Goal: Task Accomplishment & Management: Use online tool/utility

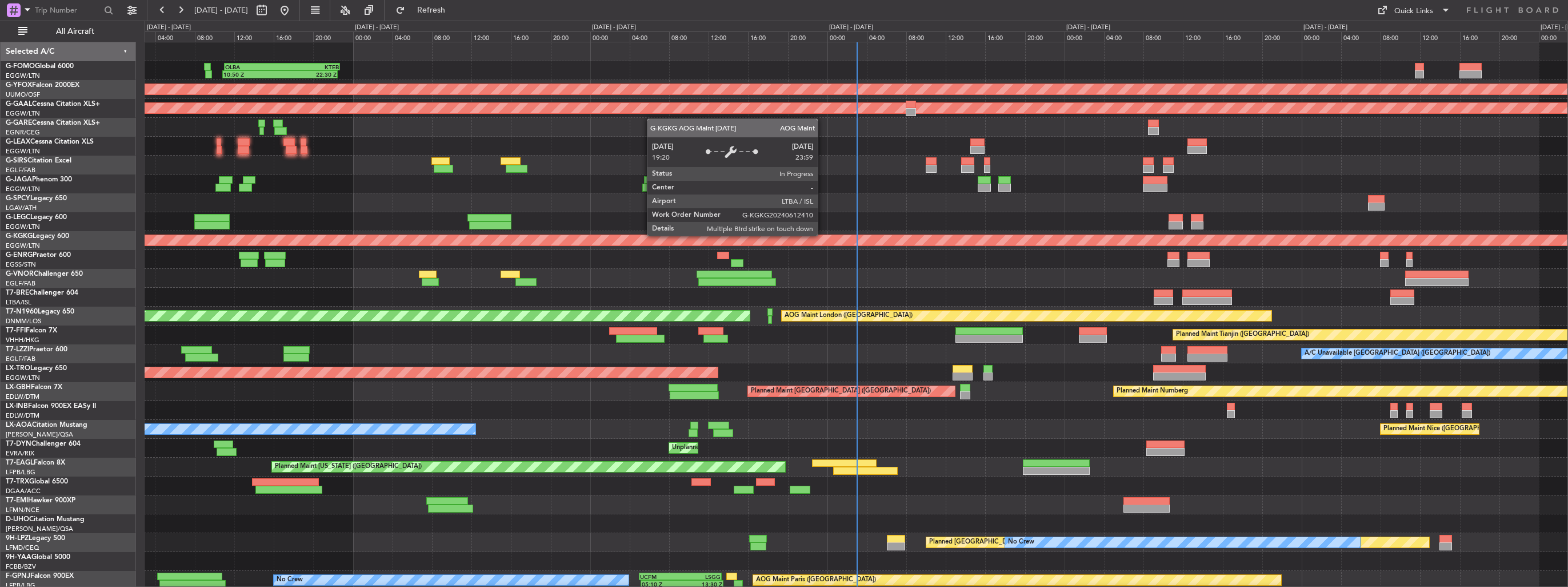
click at [823, 235] on div "AOG Maint [GEOGRAPHIC_DATA] (Ataturk)" at bounding box center [367, 239] width 3290 height 10
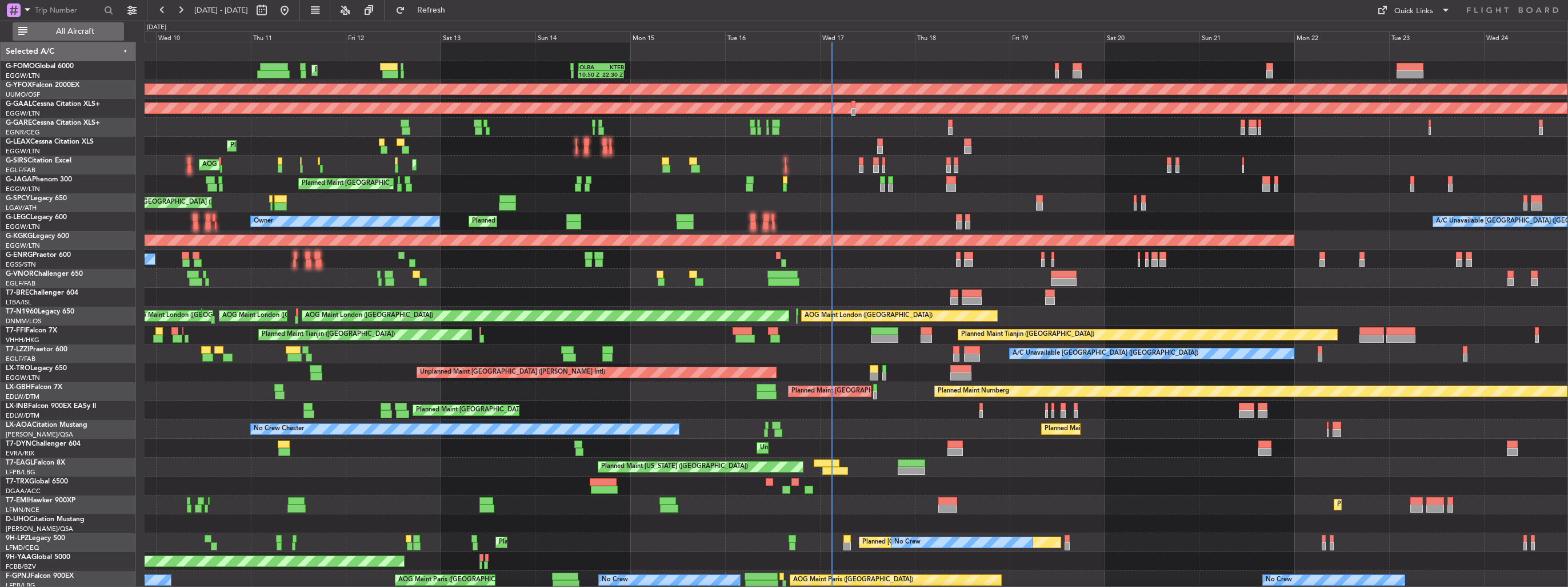
click at [72, 36] on span "All Aircraft" at bounding box center [75, 32] width 91 height 8
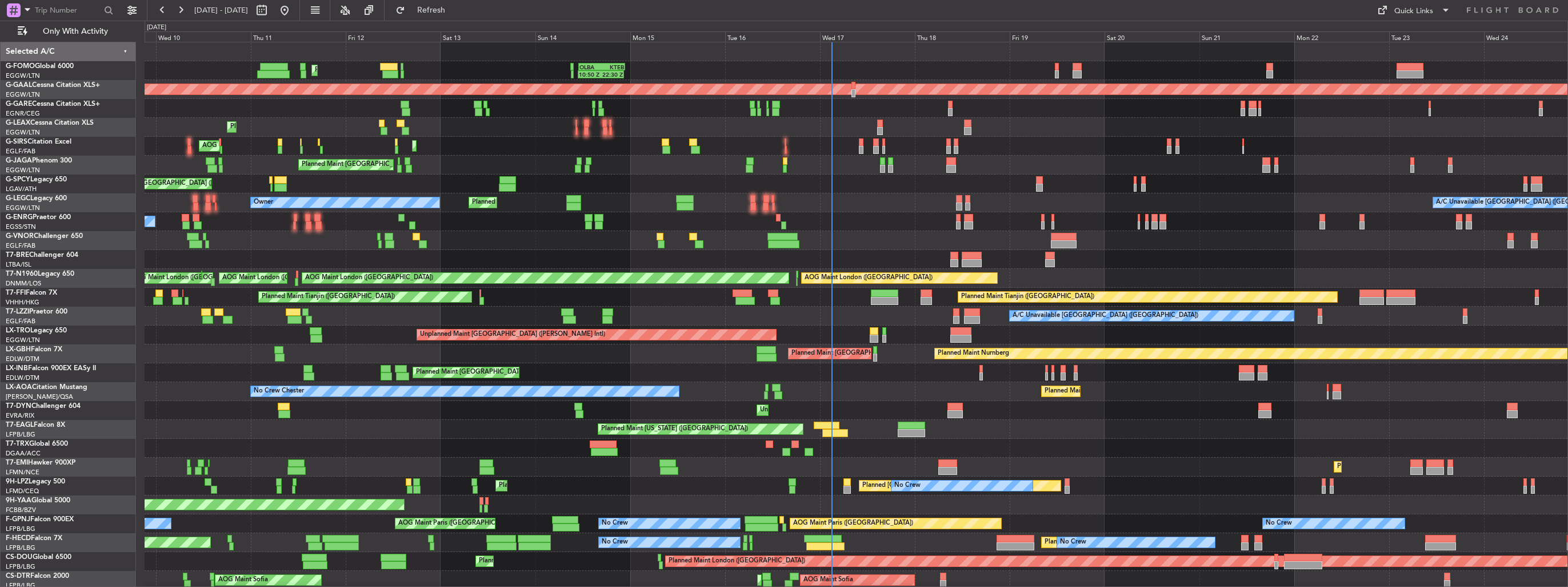
click at [563, 191] on div "Unplanned Maint [GEOGRAPHIC_DATA] ([PERSON_NAME] Intl)" at bounding box center [856, 184] width 1423 height 19
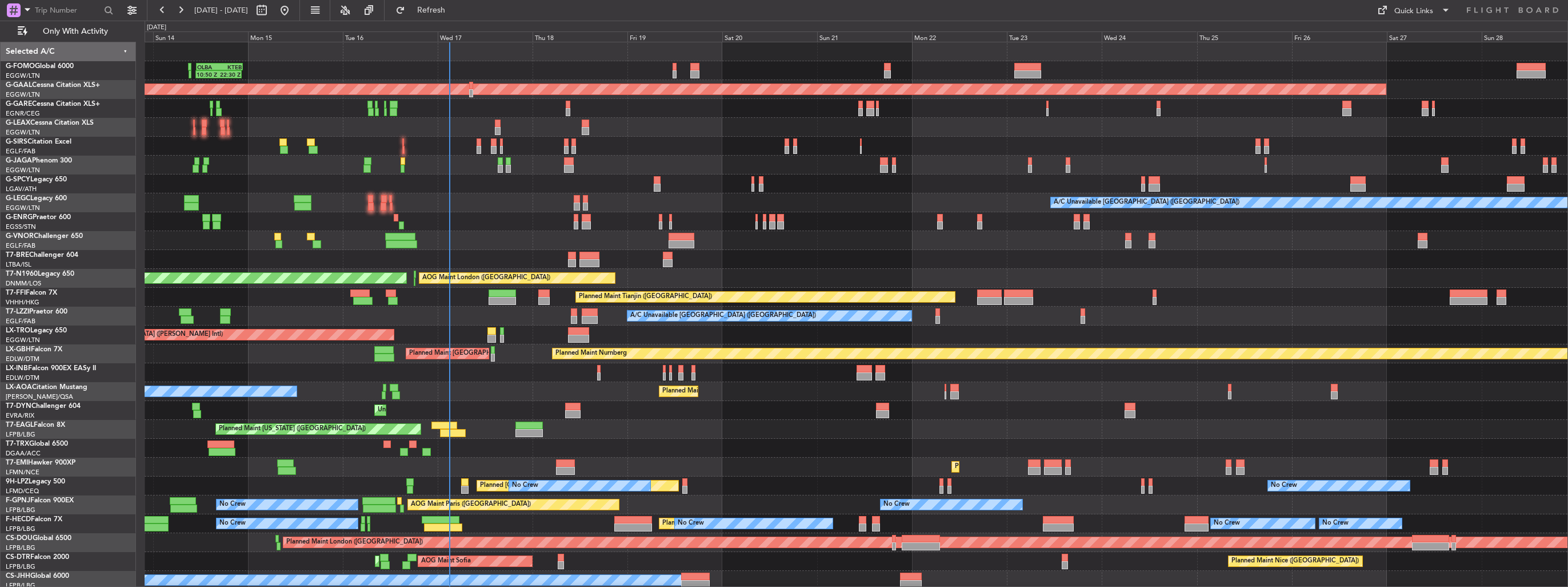
click at [676, 70] on div "10:50 Z 22:30 Z OLBA 11:00 Z KTEB 22:45 Z Planned Maint [GEOGRAPHIC_DATA] ([GEO…" at bounding box center [856, 70] width 1423 height 19
click at [670, 70] on div "10:50 Z 22:30 Z OLBA 11:00 Z KTEB 22:45 Z Planned Maint [GEOGRAPHIC_DATA] ([GEO…" at bounding box center [856, 70] width 1423 height 19
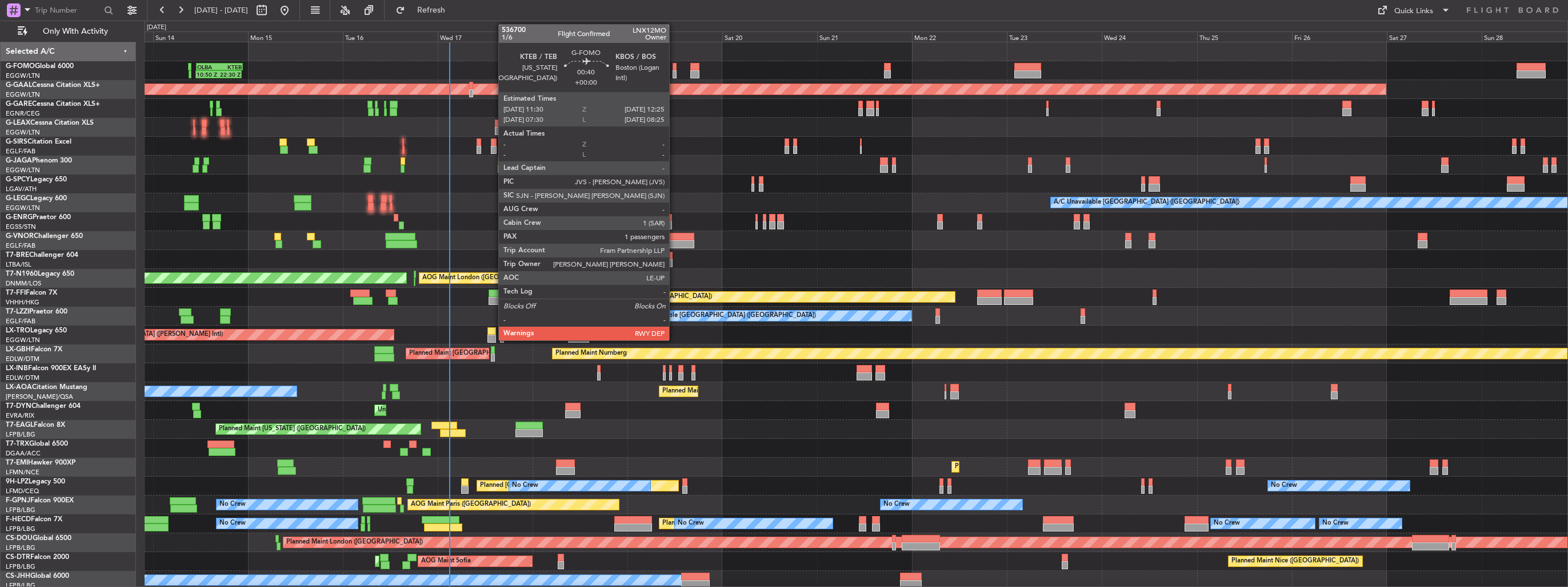
click at [674, 70] on div at bounding box center [674, 74] width 4 height 8
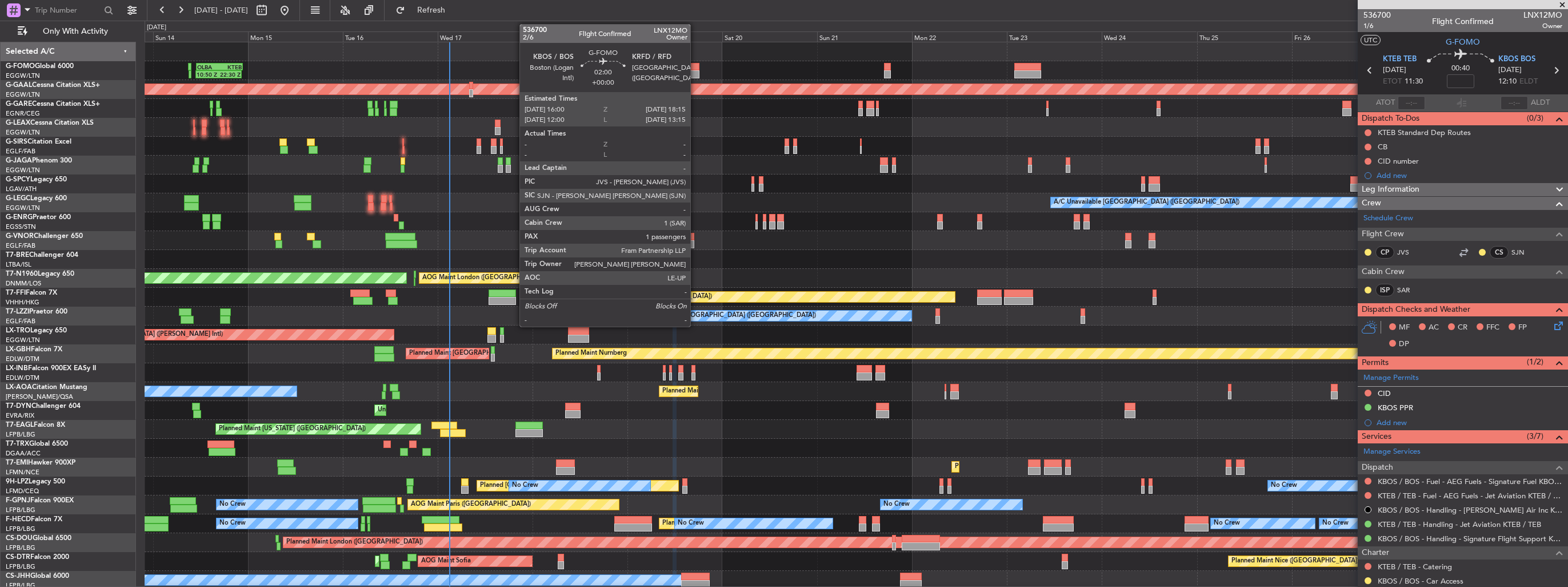
click at [695, 69] on div at bounding box center [695, 67] width 9 height 8
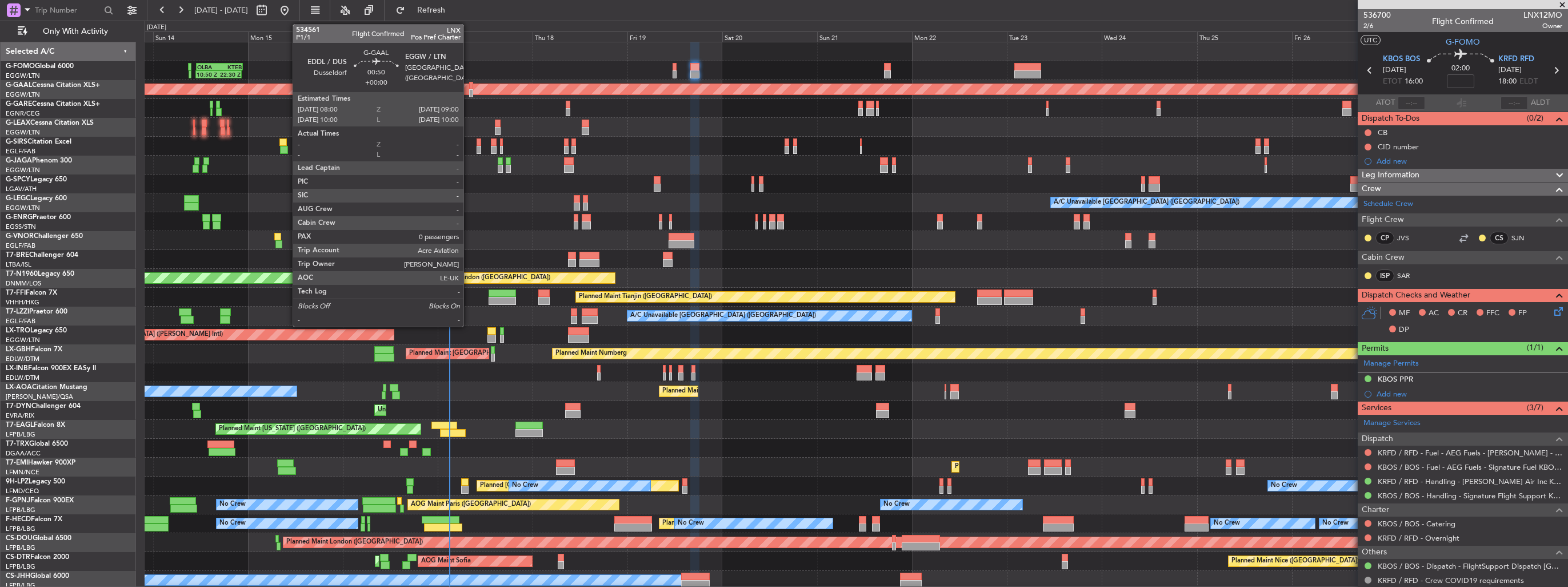
click at [469, 86] on div at bounding box center [471, 86] width 4 height 8
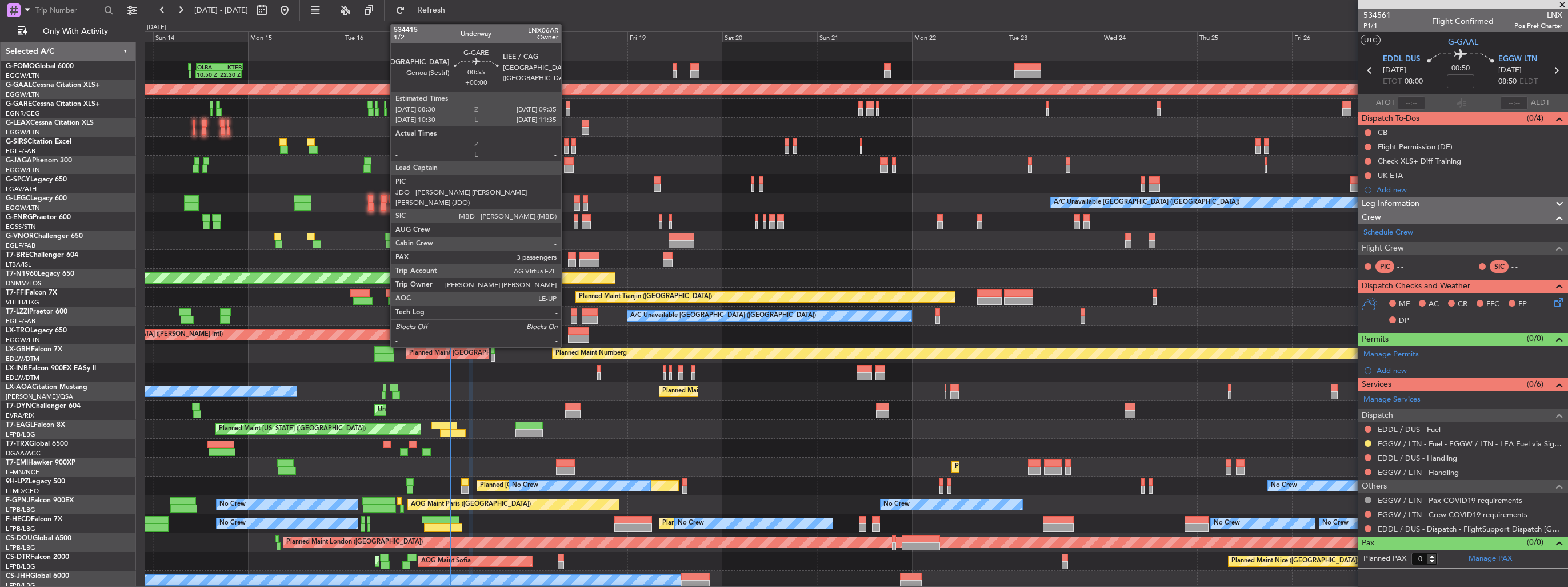
click at [566, 103] on div at bounding box center [568, 105] width 5 height 8
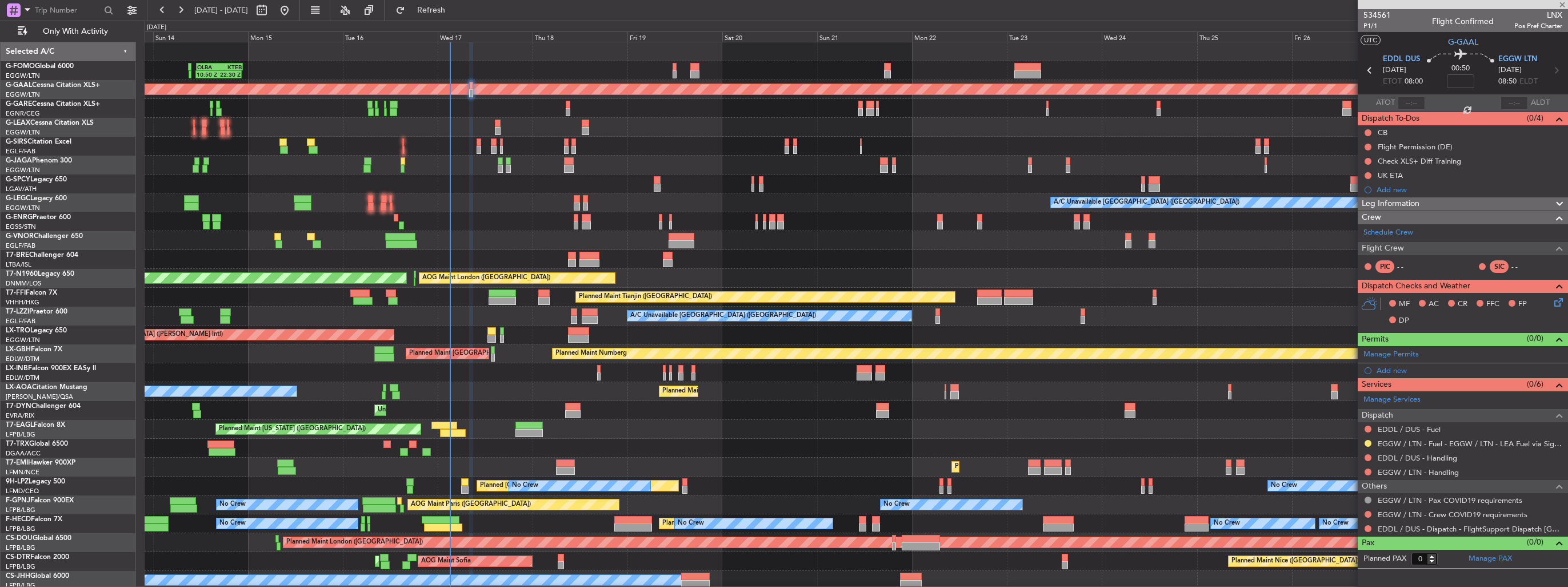
type input "3"
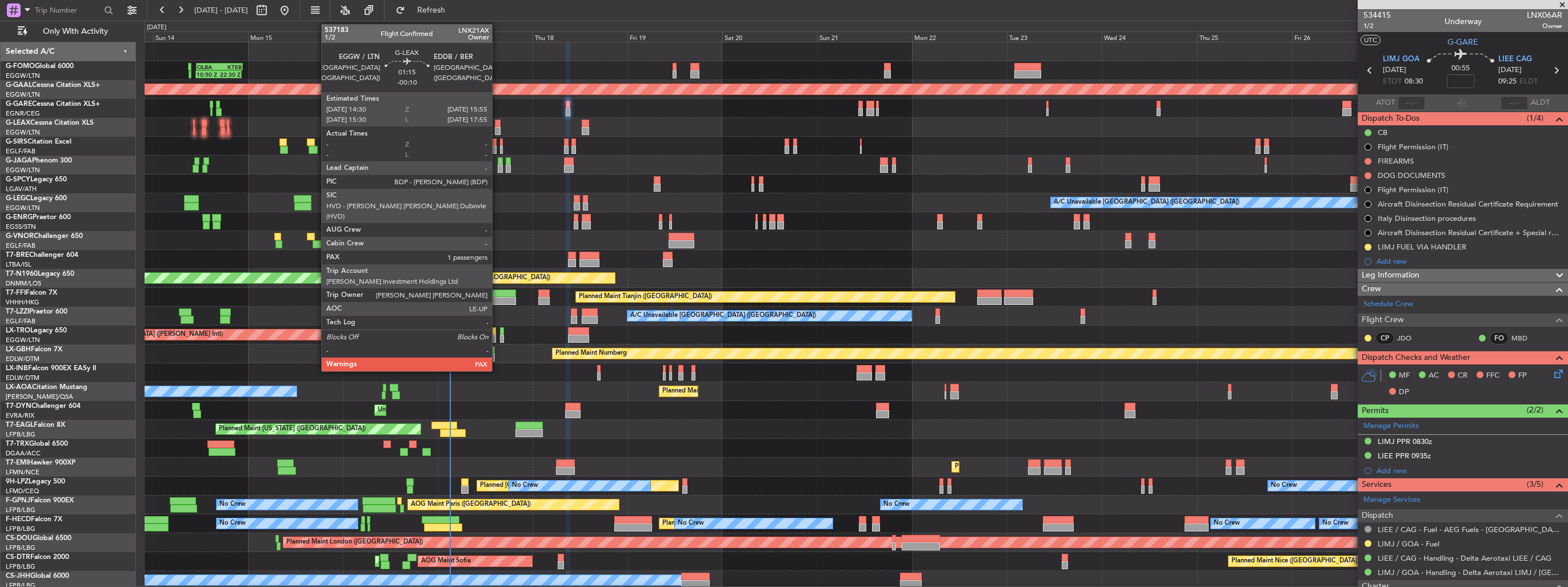
click at [497, 127] on div at bounding box center [497, 131] width 6 height 8
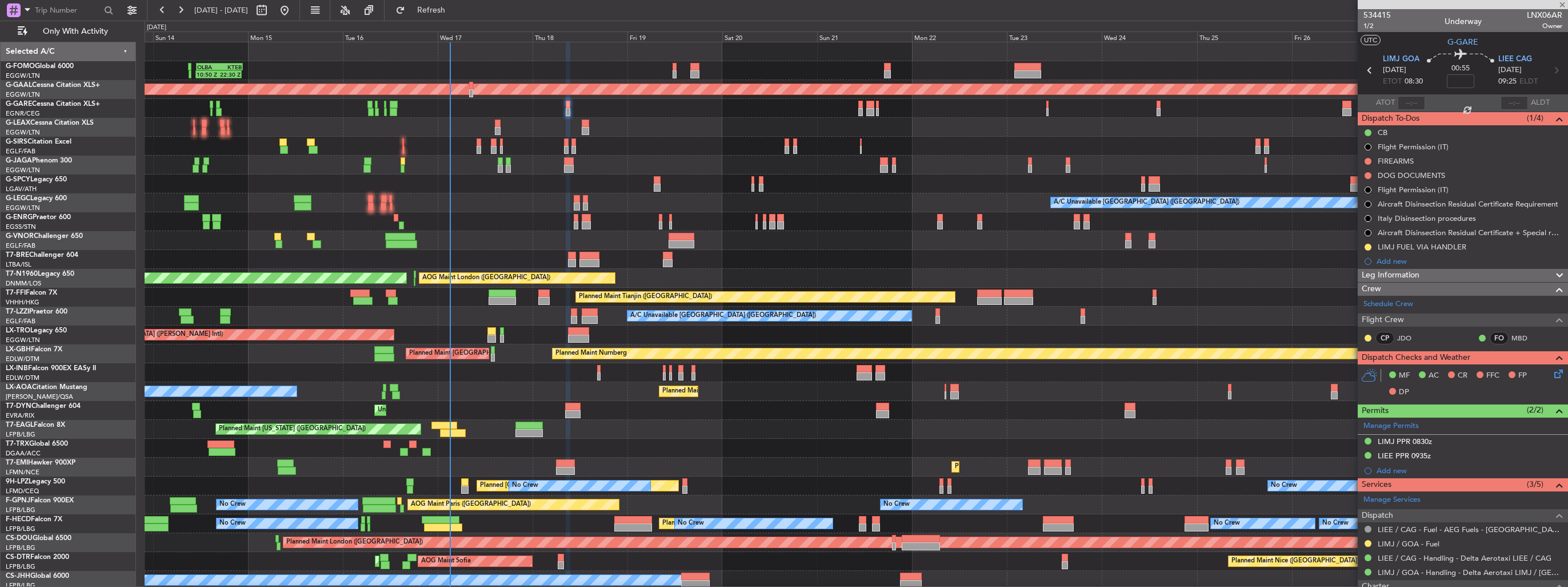
type input "-00:10"
type input "2"
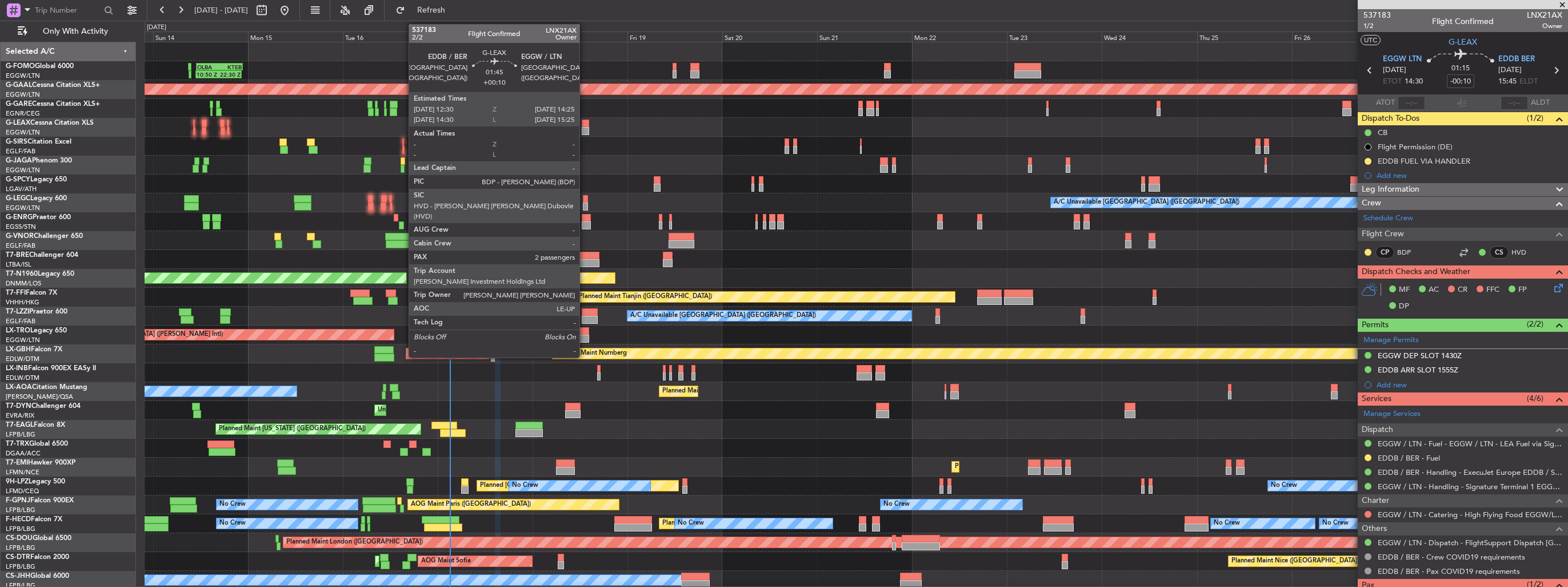
click at [585, 127] on div at bounding box center [586, 131] width 8 height 8
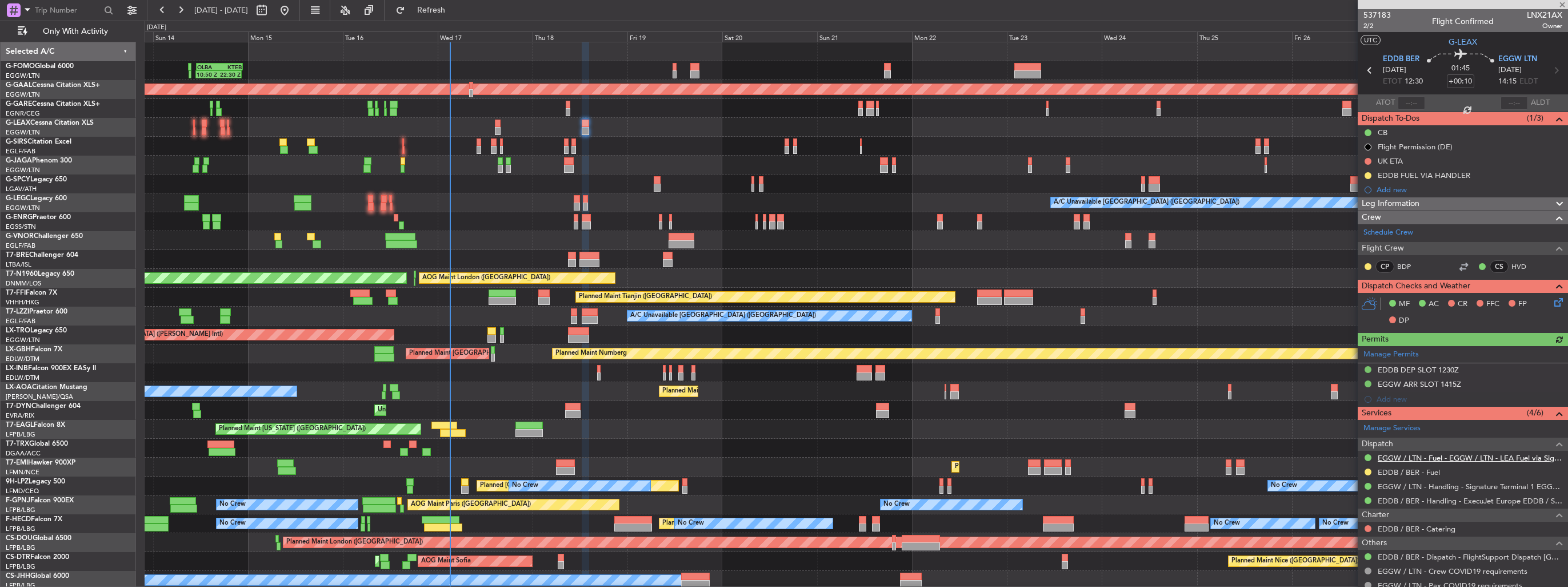
scroll to position [87, 0]
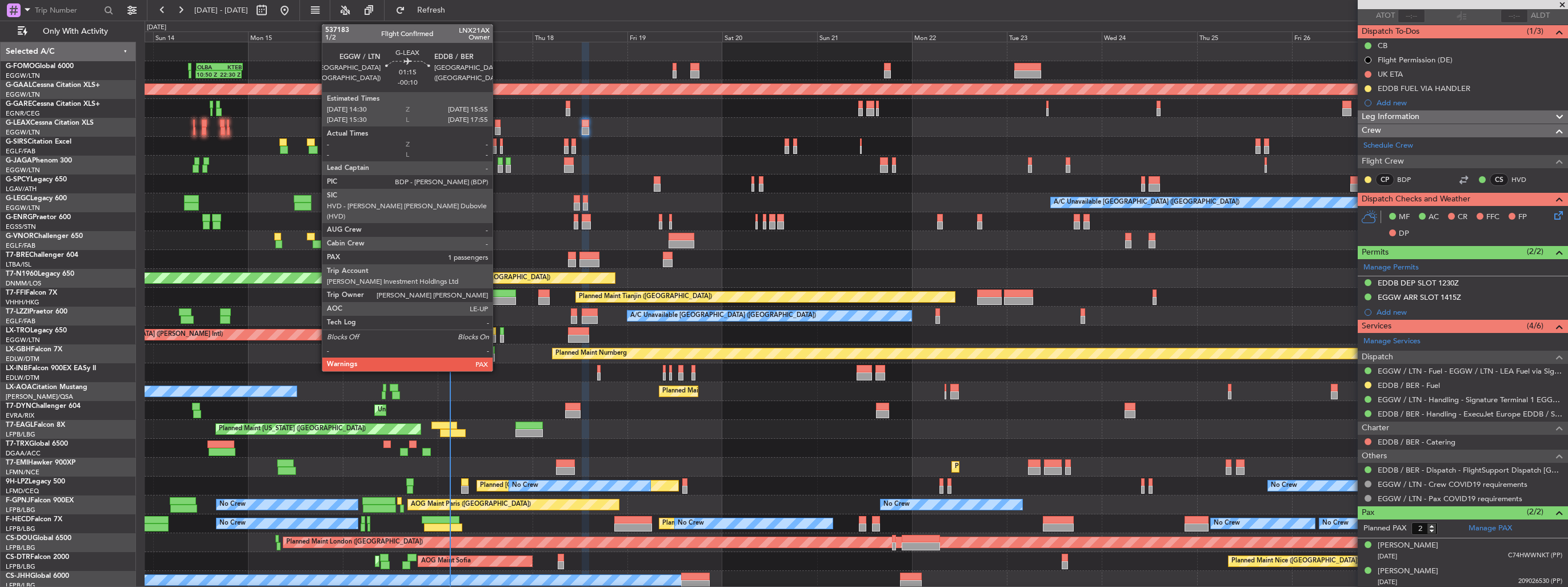
click at [497, 127] on div at bounding box center [497, 131] width 6 height 8
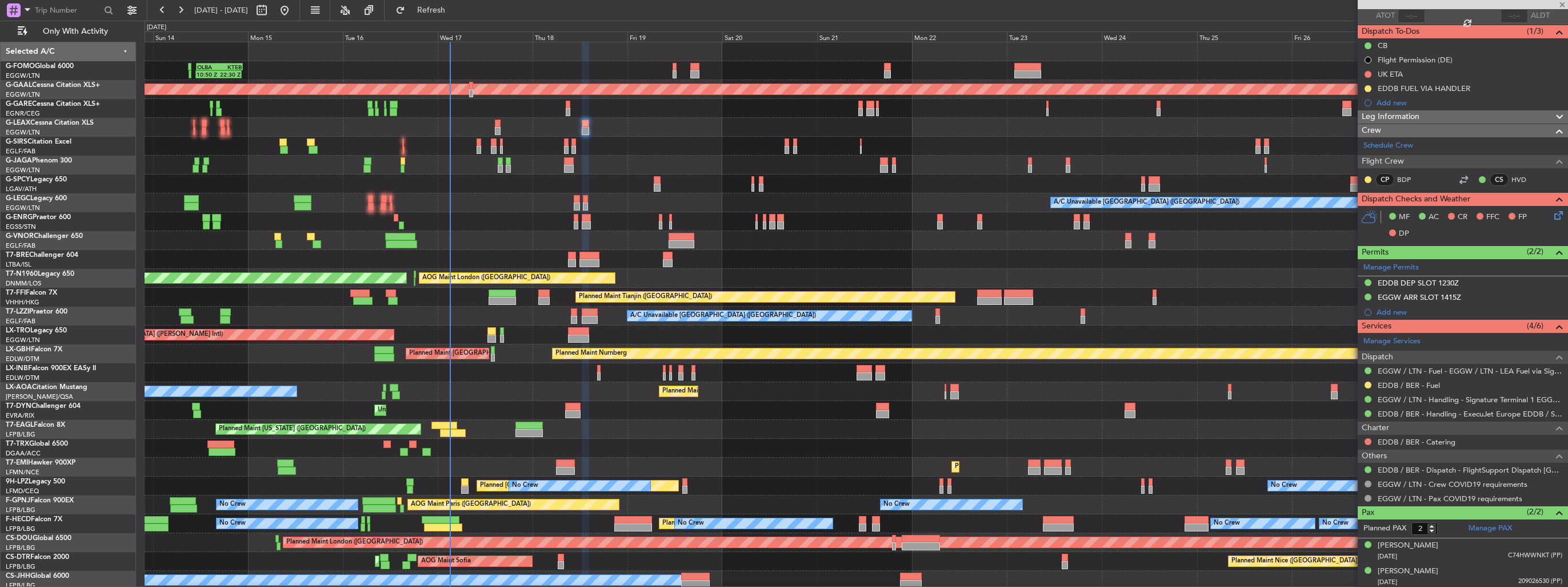
type input "-00:10"
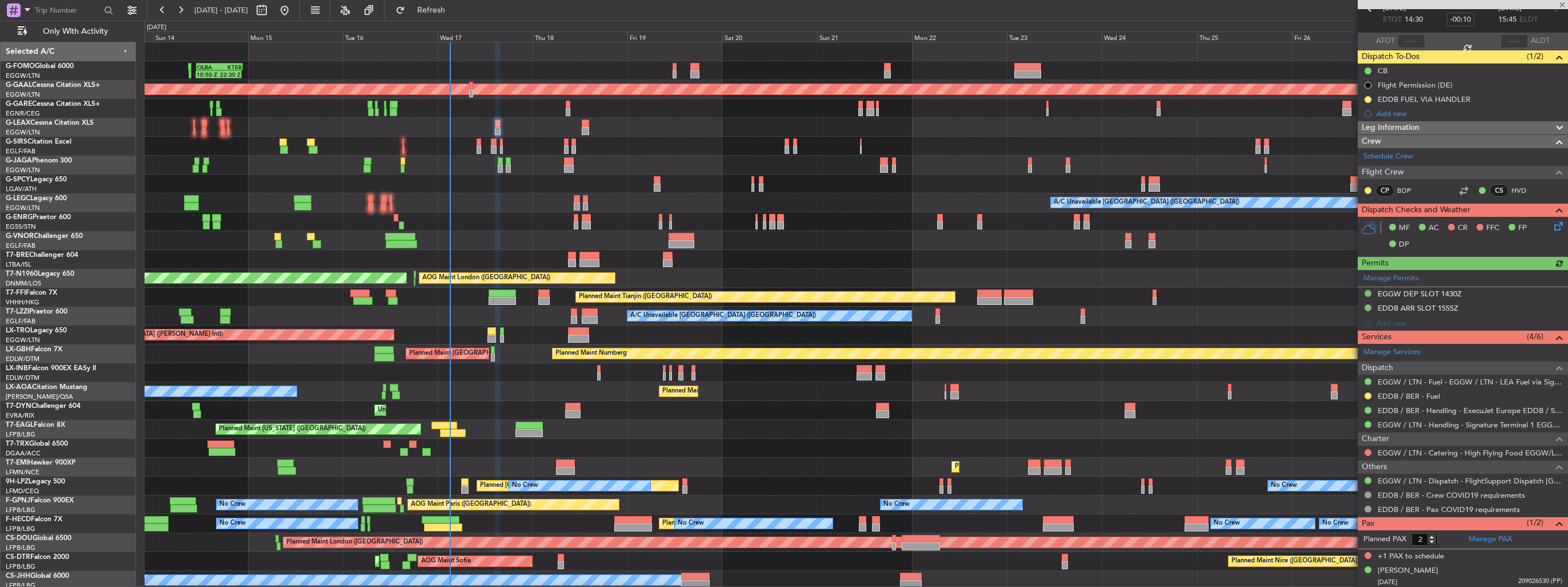
scroll to position [0, 0]
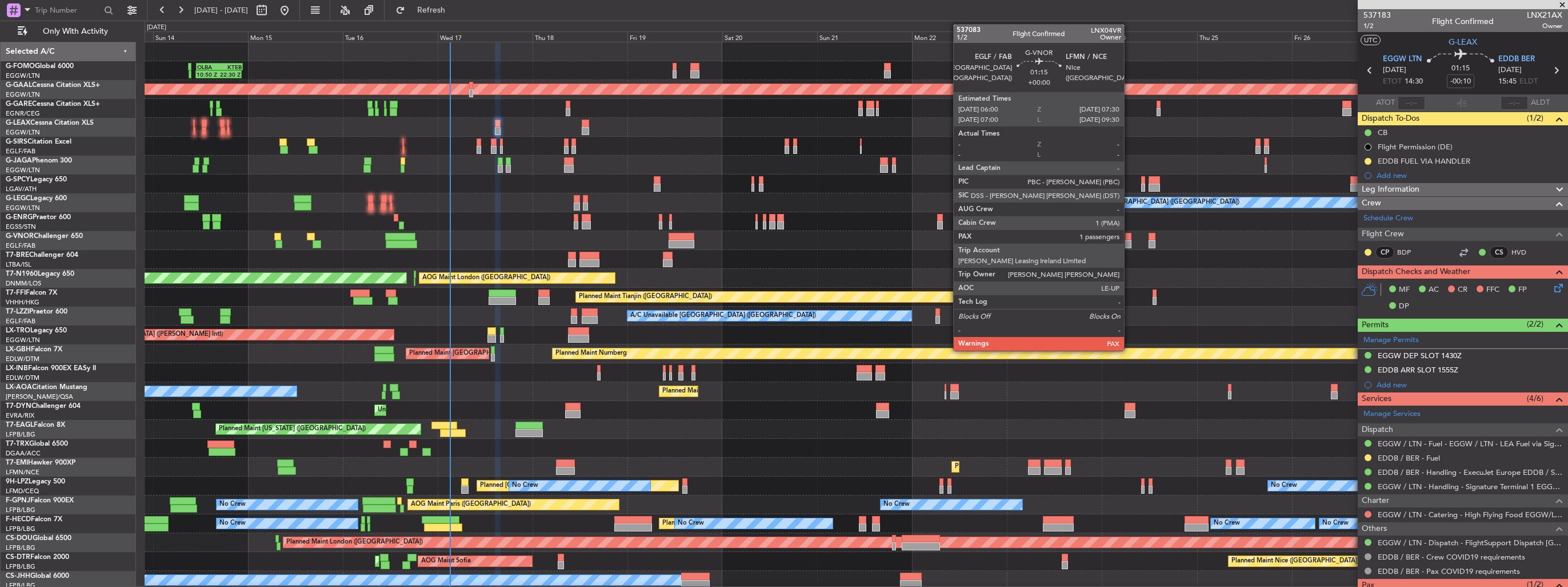
click at [1129, 234] on div at bounding box center [1128, 237] width 6 height 8
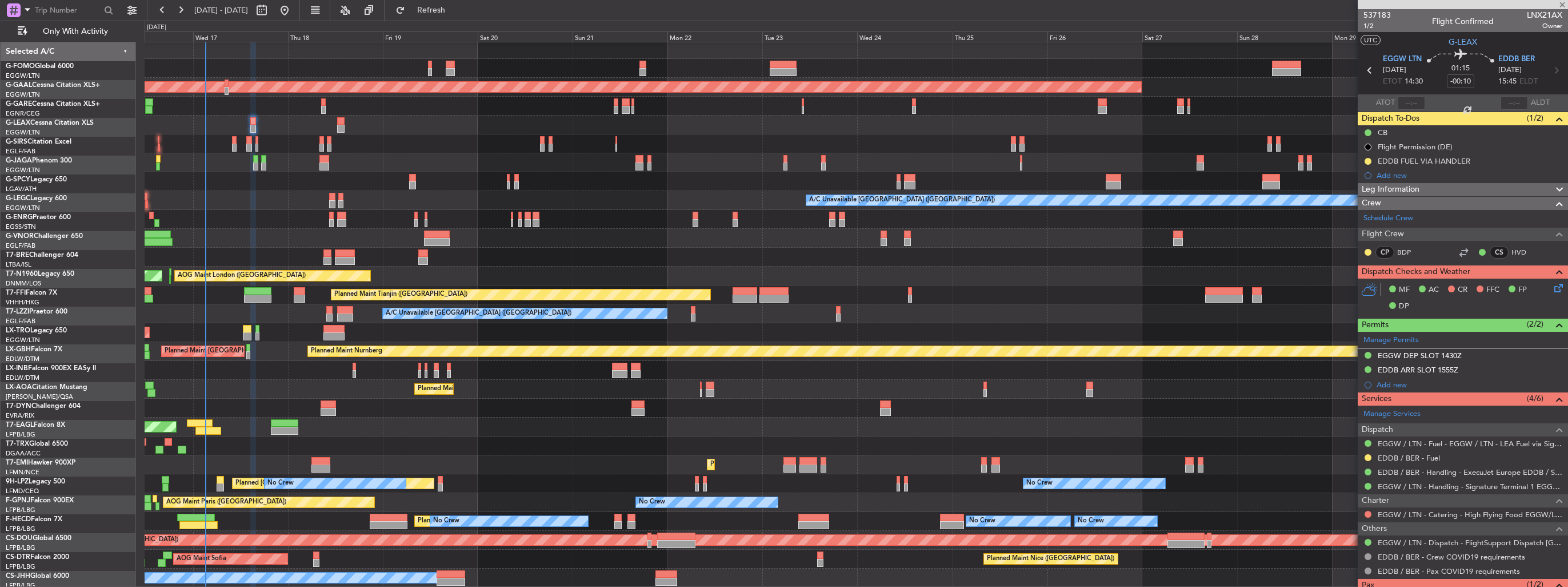
scroll to position [2, 0]
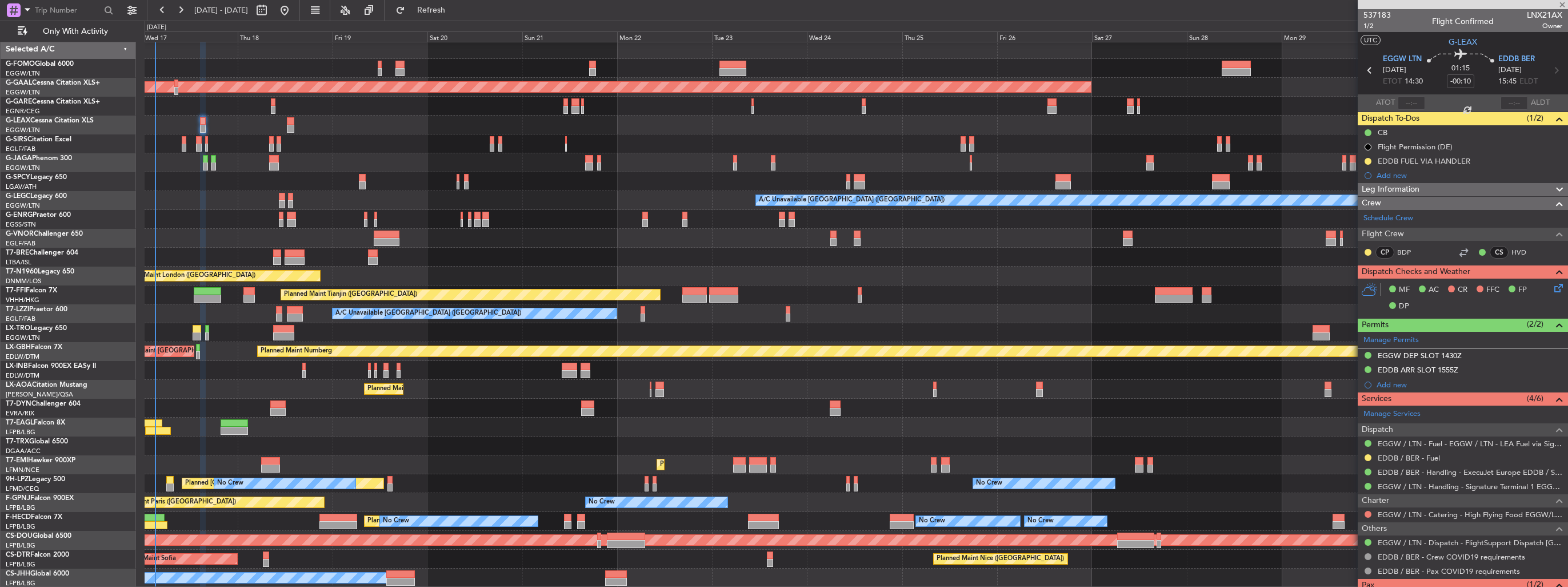
click at [903, 242] on div "OLBA 11:00 Z KTEB 22:45 Z 10:50 Z 22:30 Z Planned [GEOGRAPHIC_DATA] A/C Unavail…" at bounding box center [856, 314] width 1423 height 547
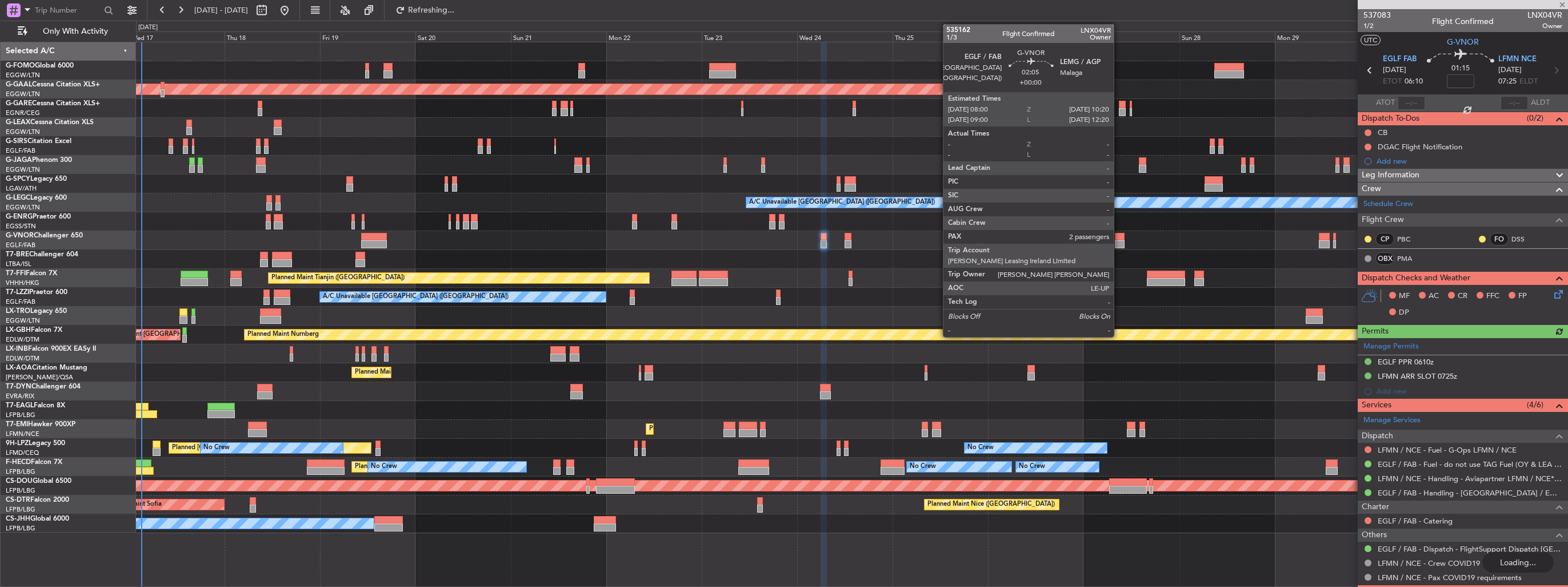
scroll to position [0, 0]
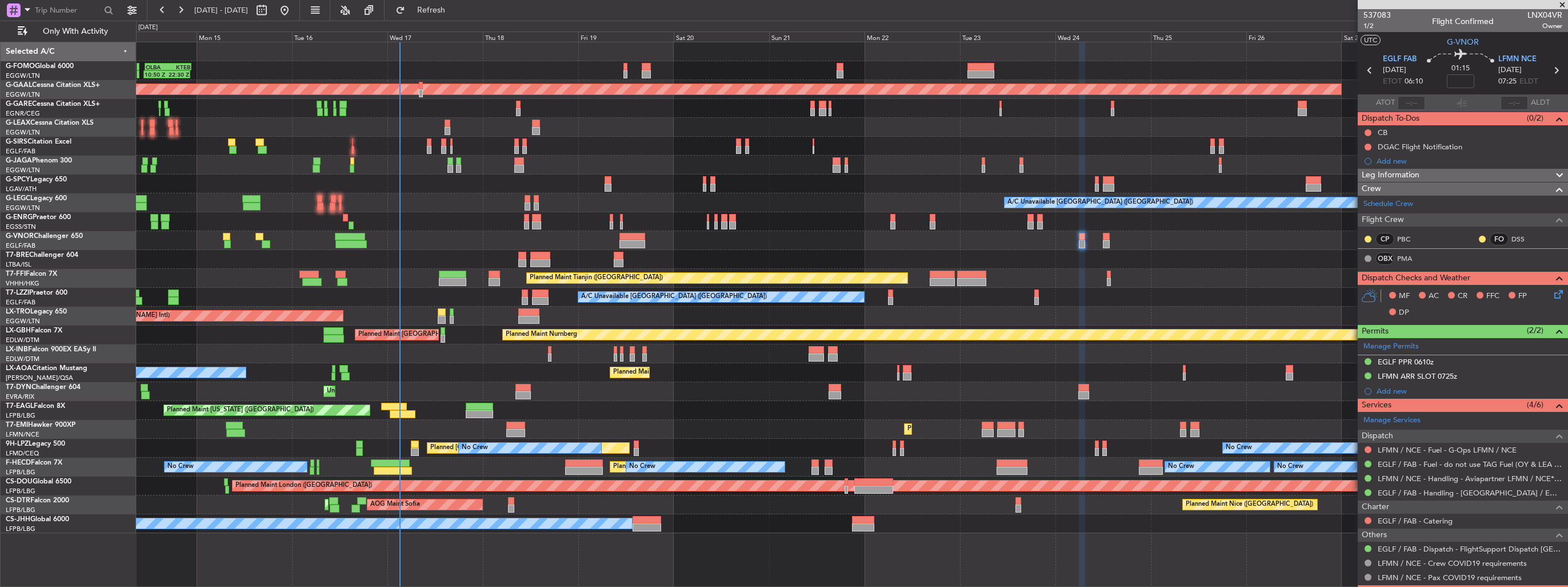
click at [579, 310] on div "Unplanned Maint [GEOGRAPHIC_DATA] ([PERSON_NAME] Intl)" at bounding box center [851, 316] width 1431 height 19
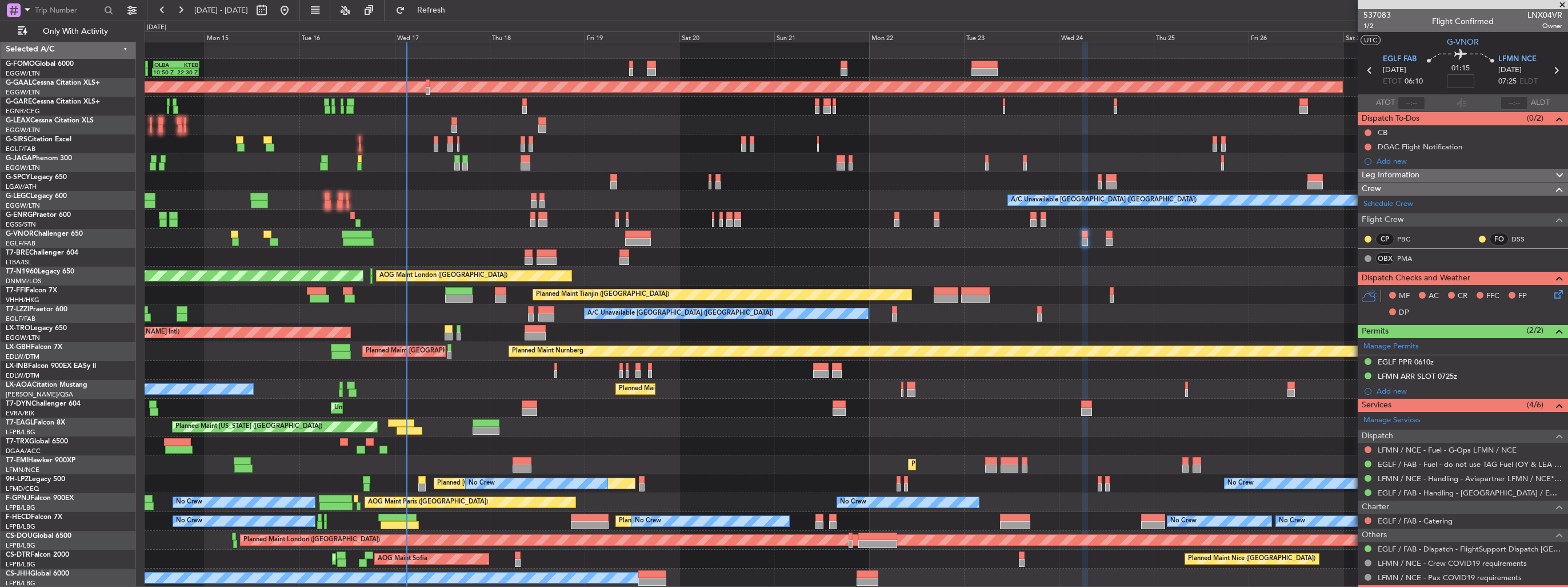
scroll to position [2, 0]
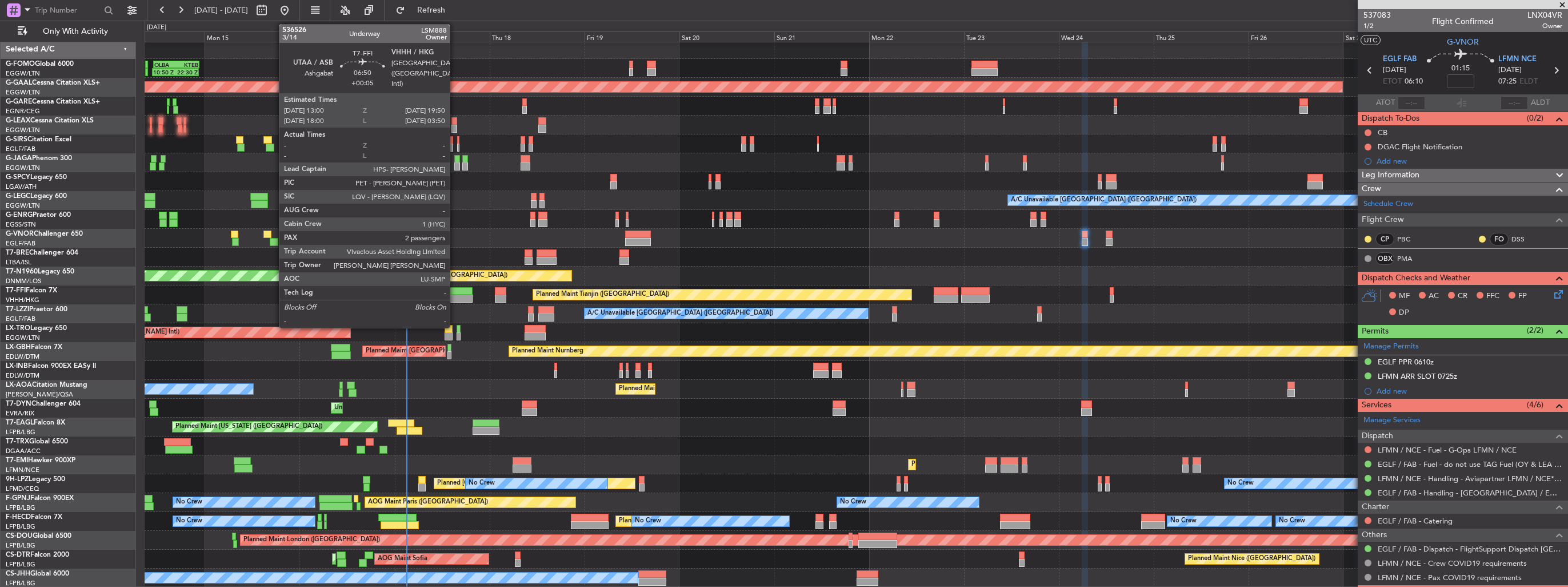
click at [455, 292] on div at bounding box center [459, 291] width 27 height 8
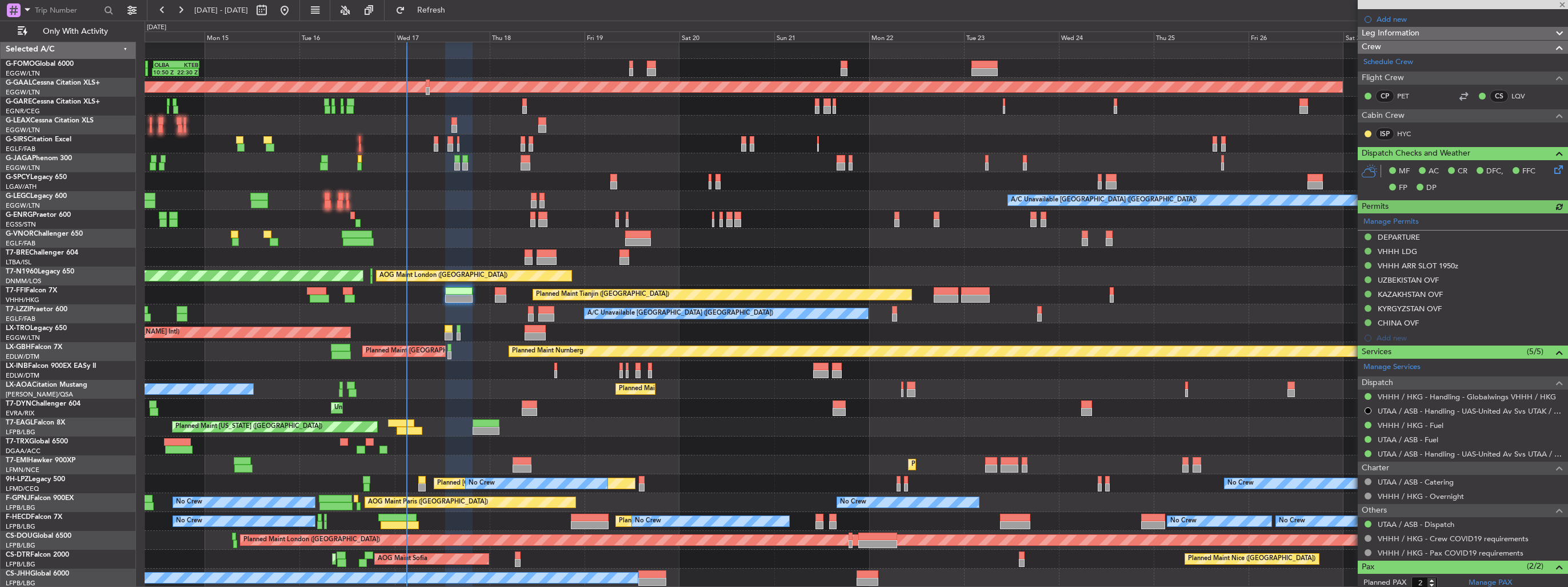
scroll to position [282, 0]
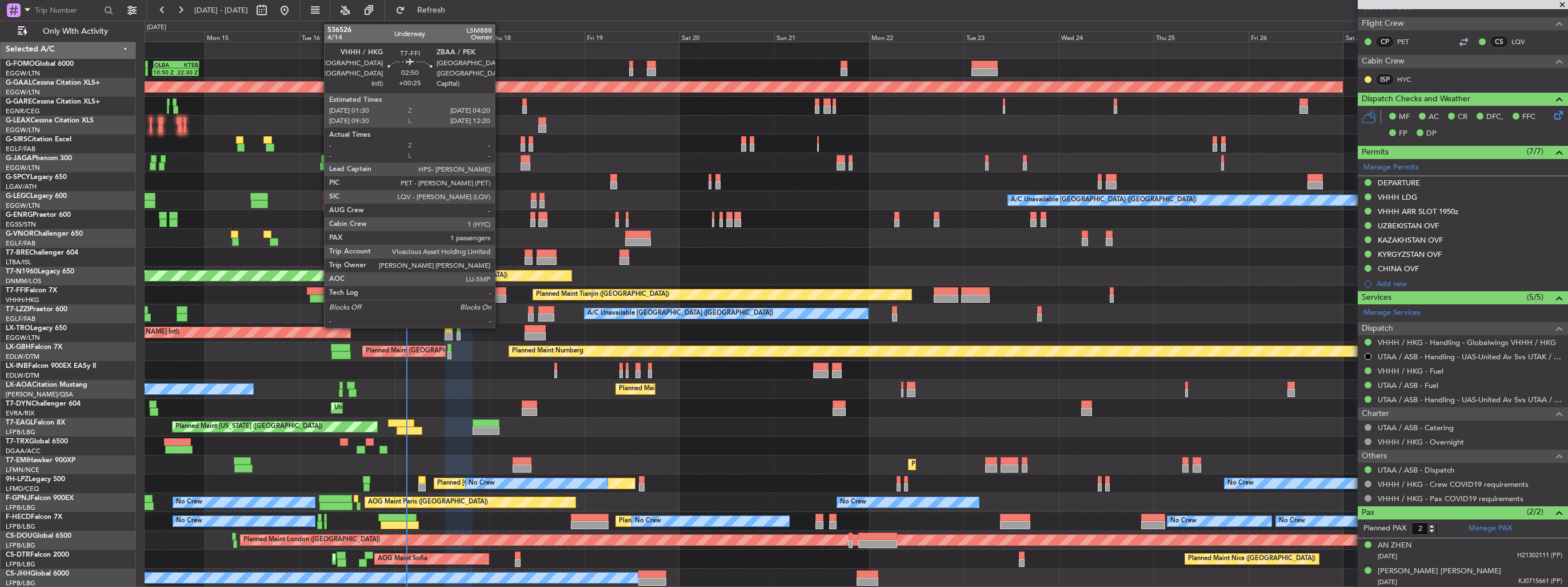
click at [500, 292] on div at bounding box center [500, 291] width 11 height 8
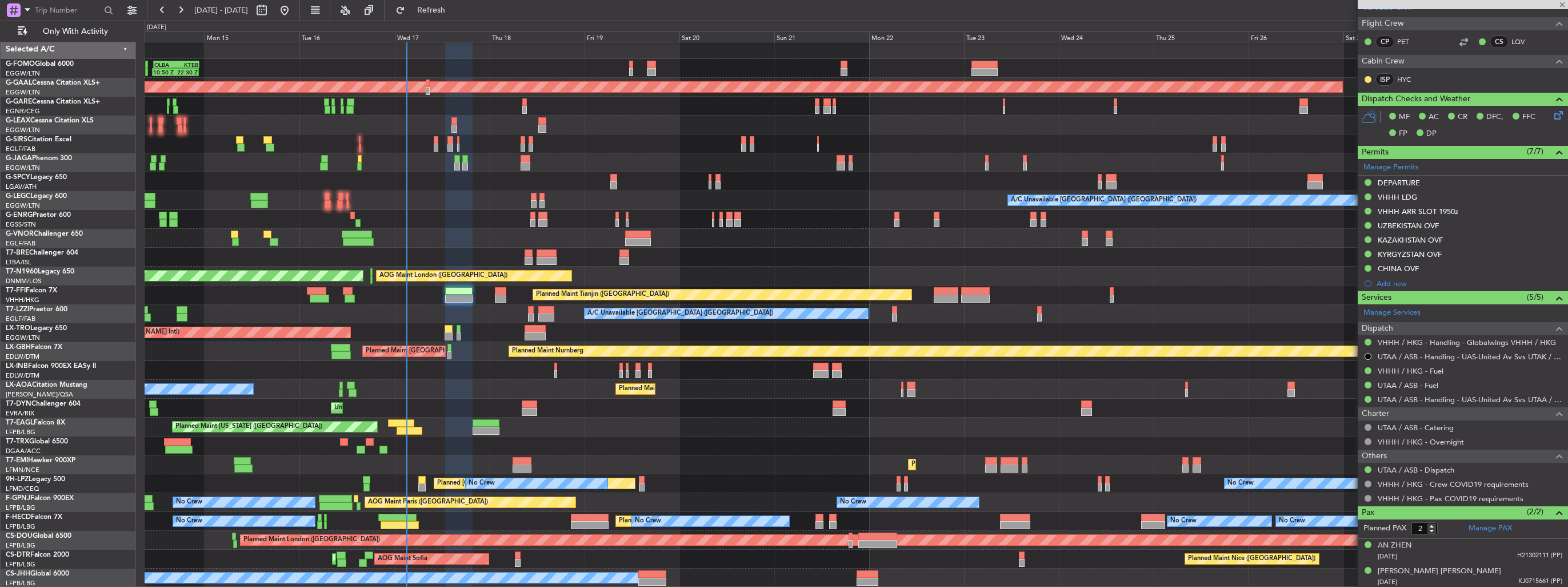
type input "+00:25"
type input "1"
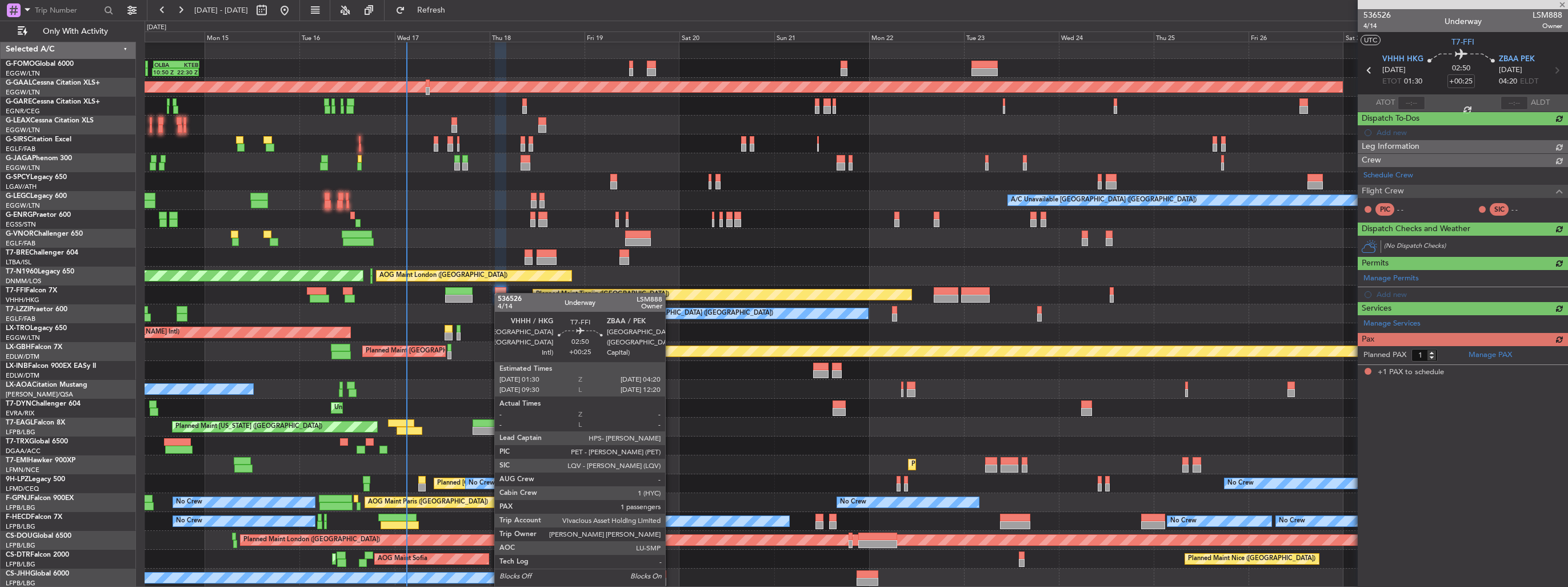
scroll to position [0, 0]
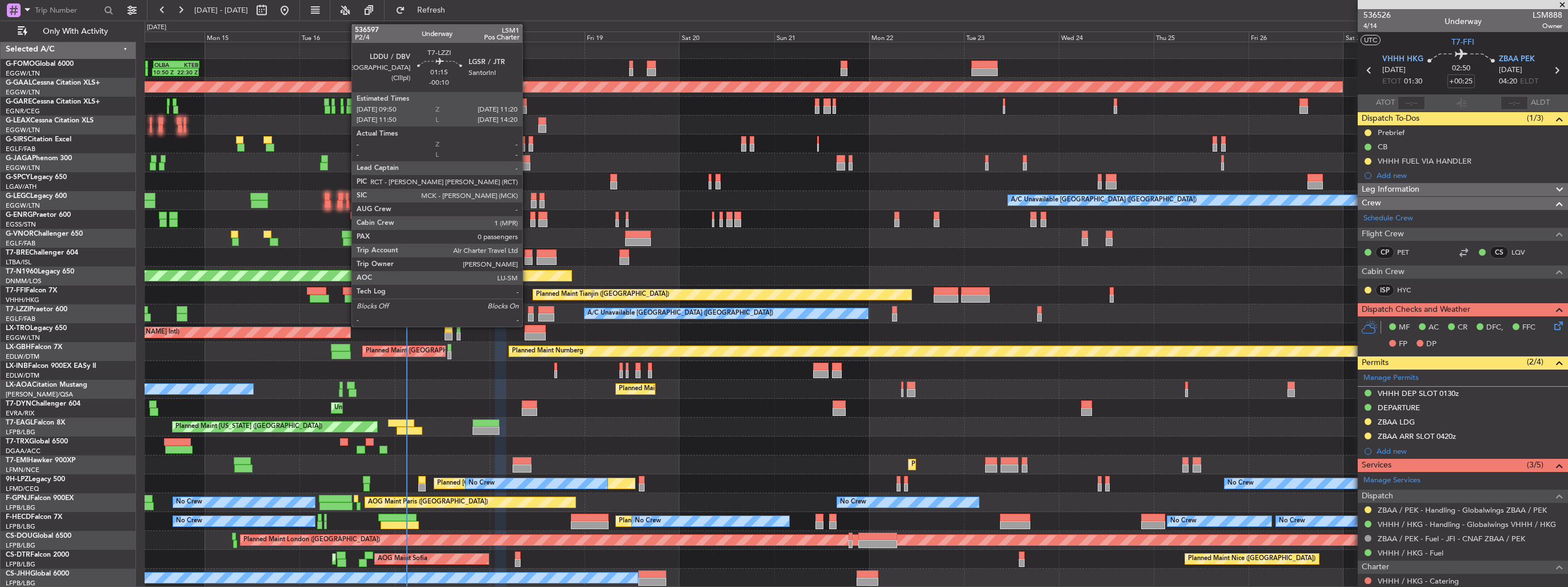
click at [528, 315] on div at bounding box center [531, 317] width 6 height 8
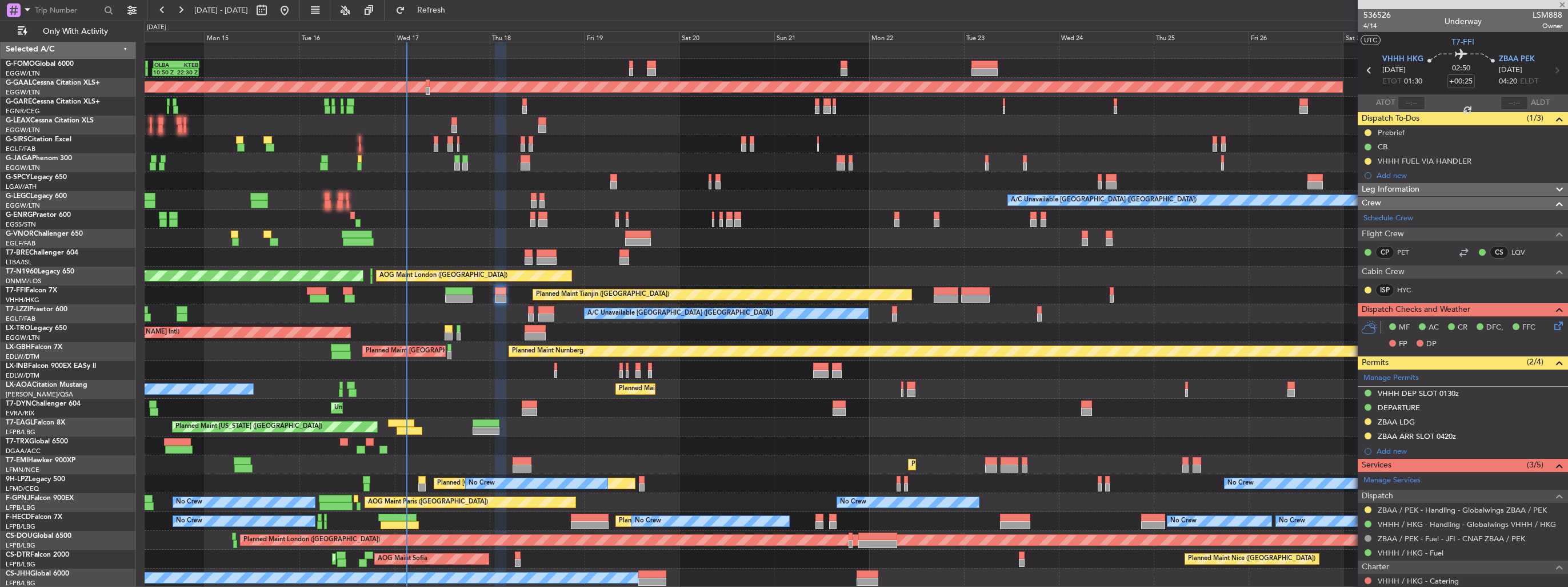
type input "-00:10"
type input "0"
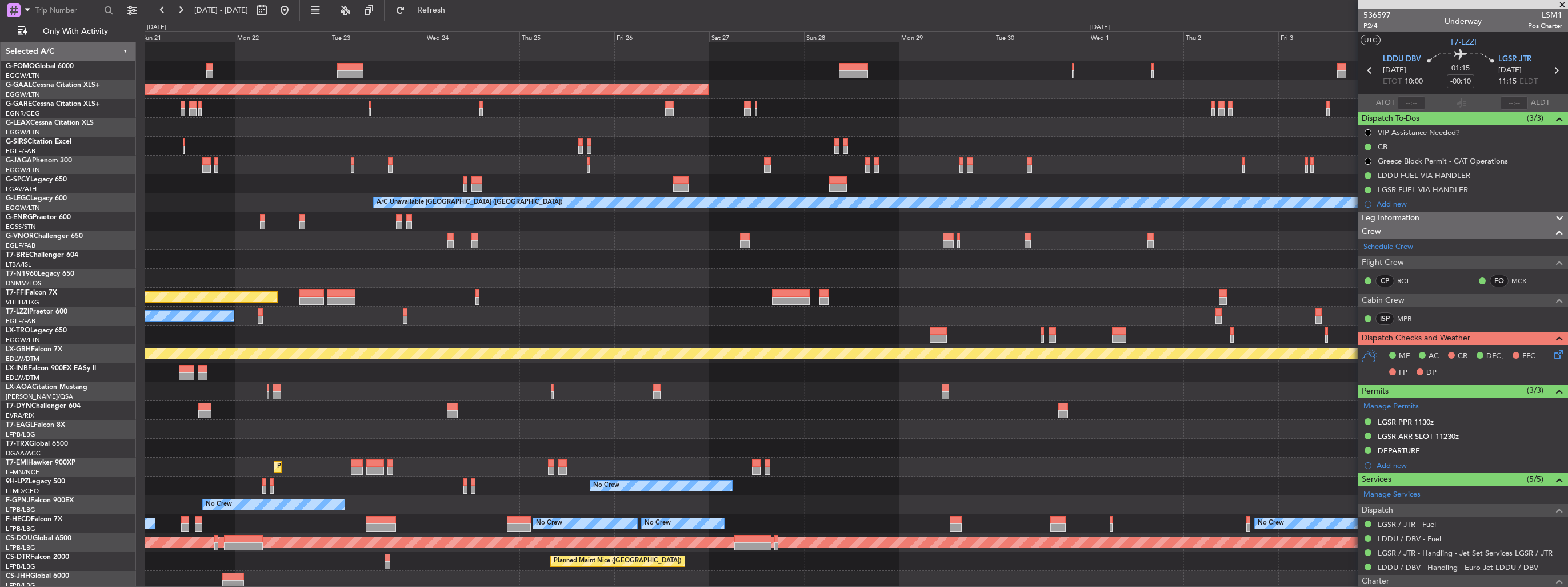
click at [520, 323] on div "A/C Unavailable [GEOGRAPHIC_DATA] ([GEOGRAPHIC_DATA])" at bounding box center [856, 316] width 1423 height 19
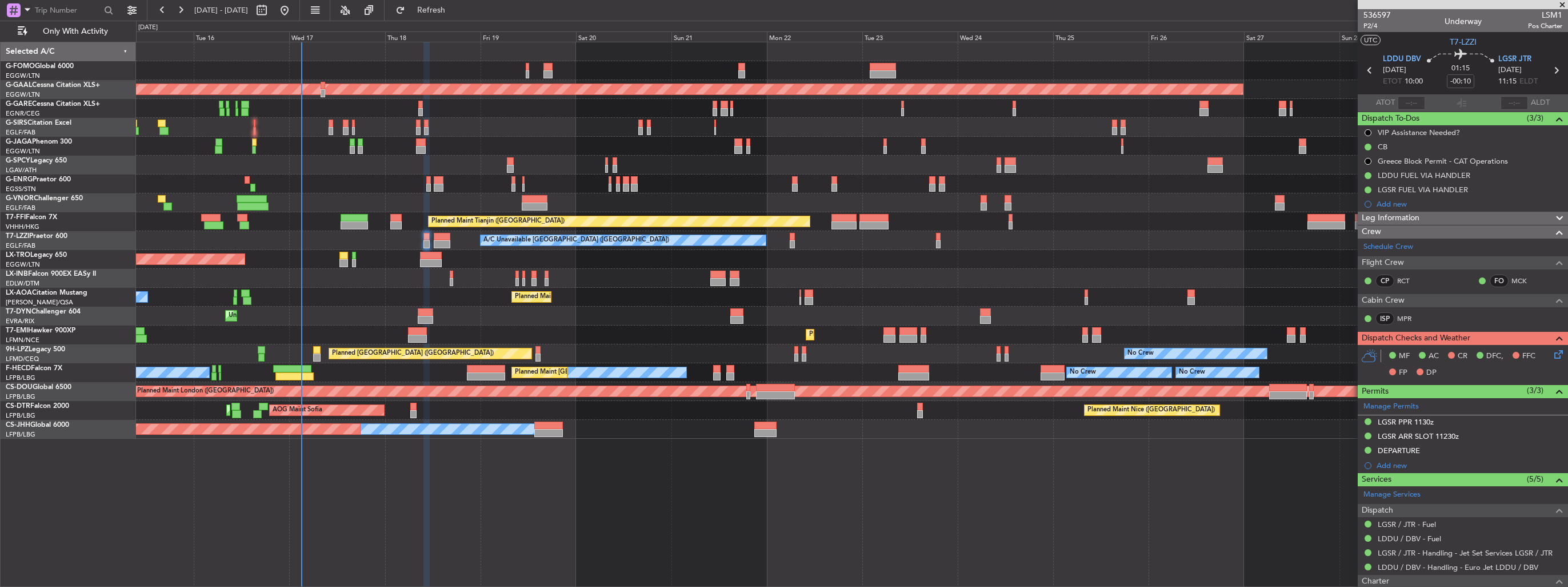
click at [1243, 302] on div "OLBA 11:00 Z KTEB 22:45 Z 10:50 Z 22:30 Z Planned Maint [GEOGRAPHIC_DATA] ([GEO…" at bounding box center [851, 240] width 1431 height 396
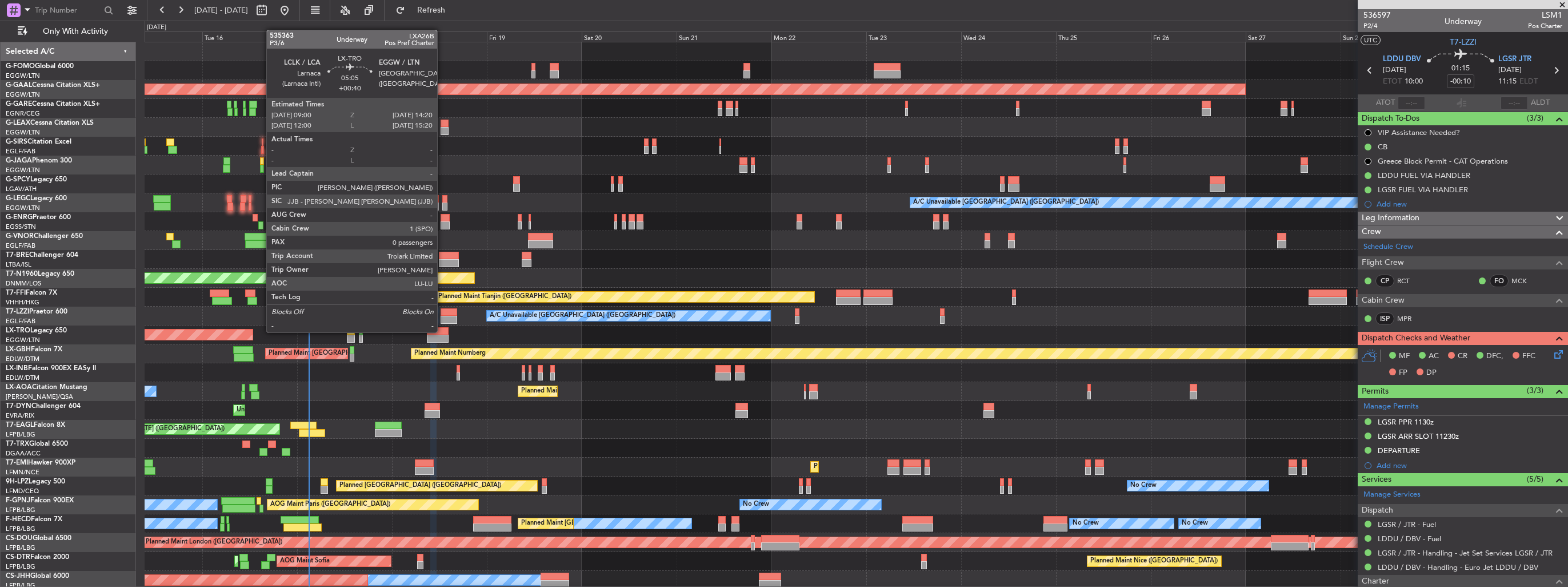
click at [442, 331] on div at bounding box center [438, 331] width 21 height 8
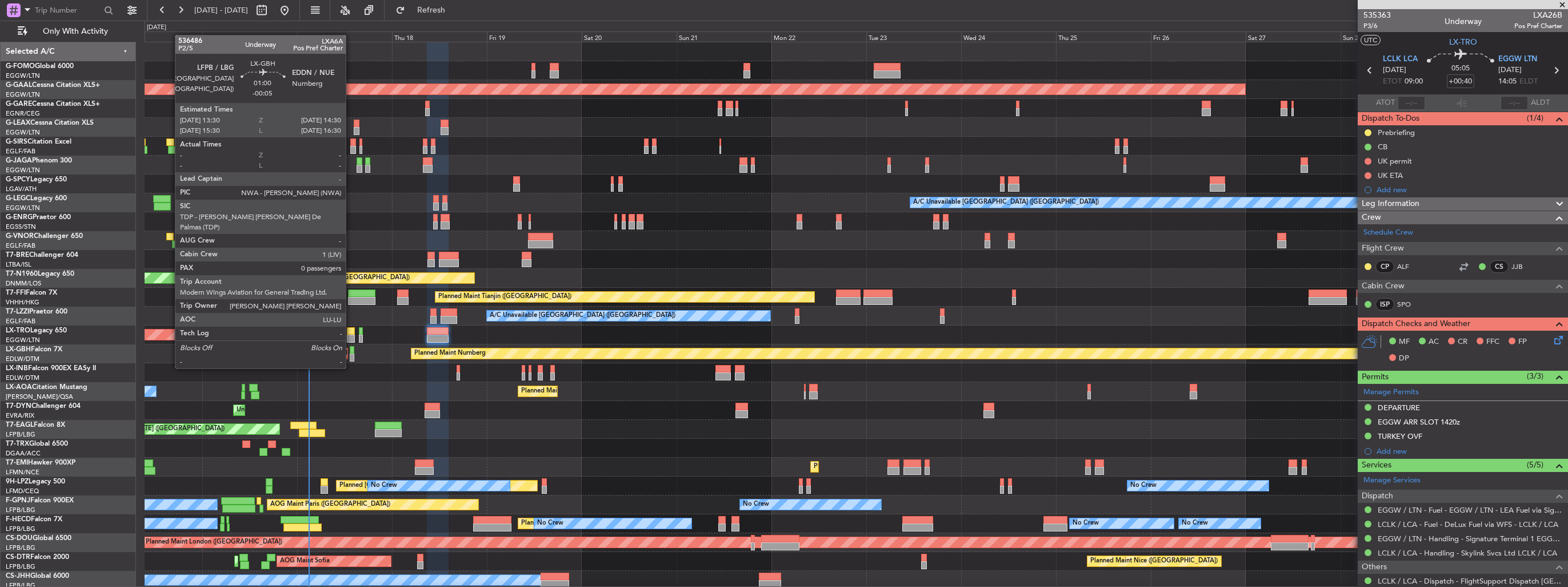
click at [351, 357] on div at bounding box center [352, 358] width 4 height 8
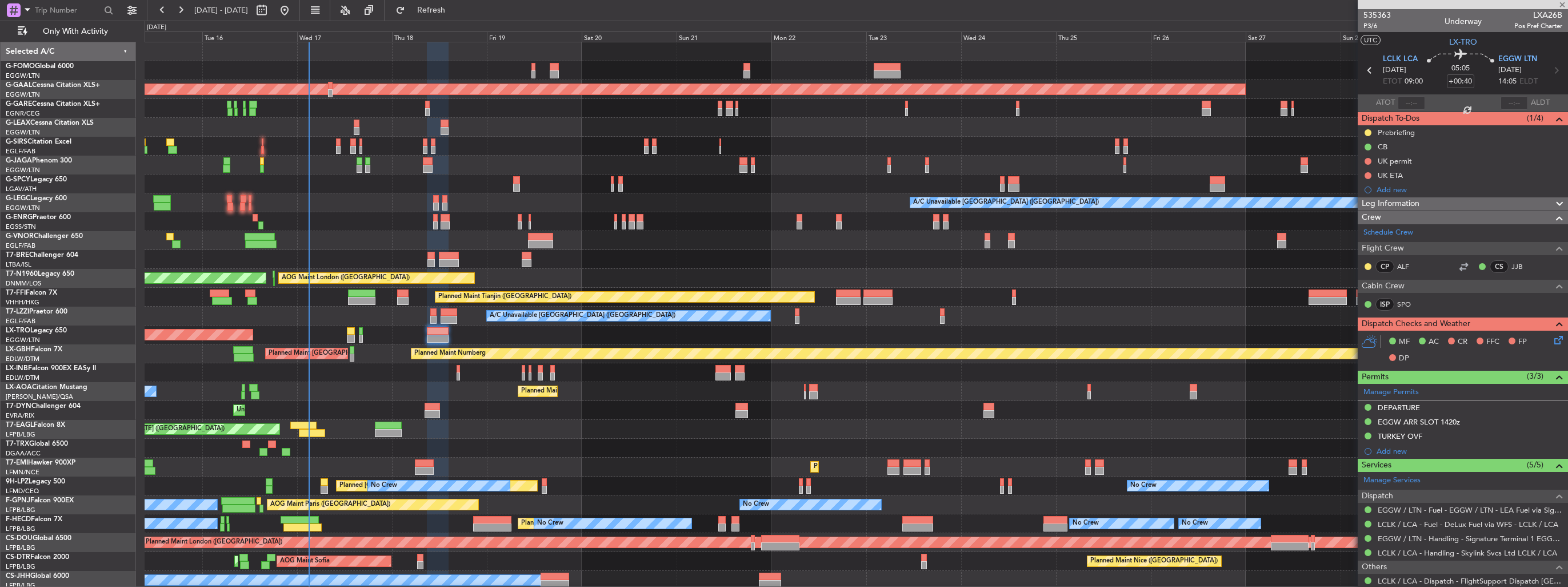
type input "-00:05"
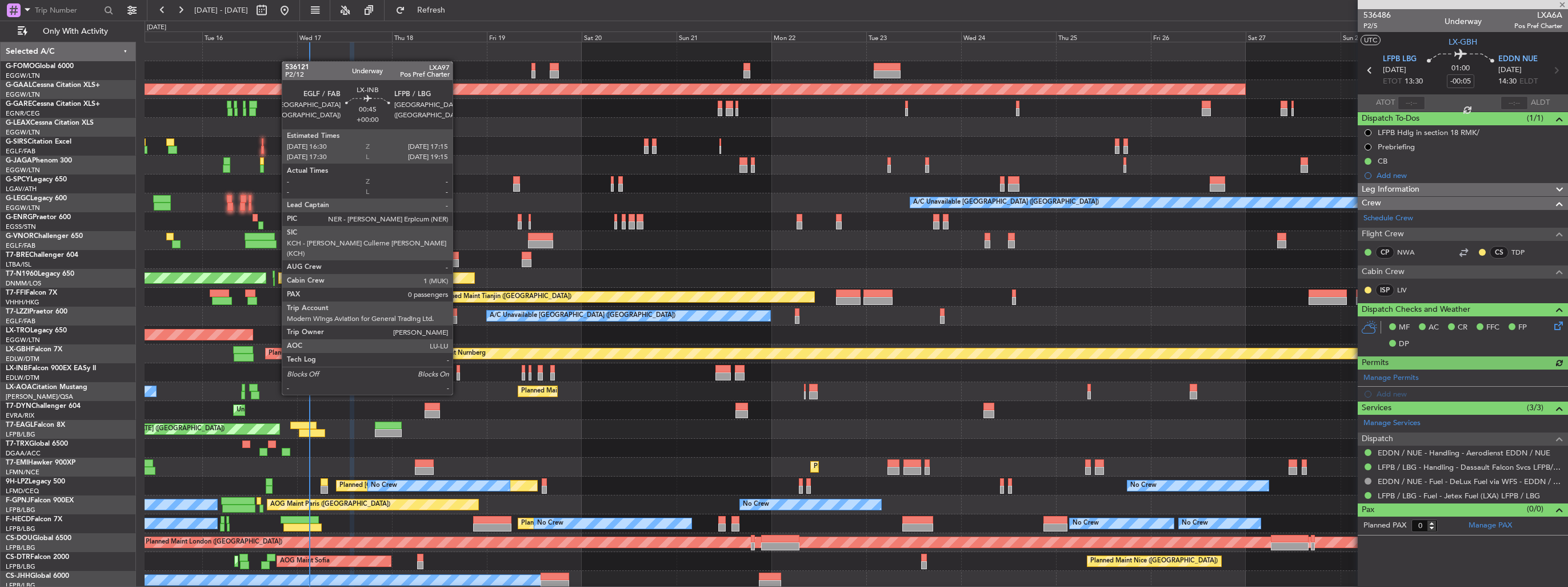
click at [458, 373] on div at bounding box center [458, 376] width 3 height 8
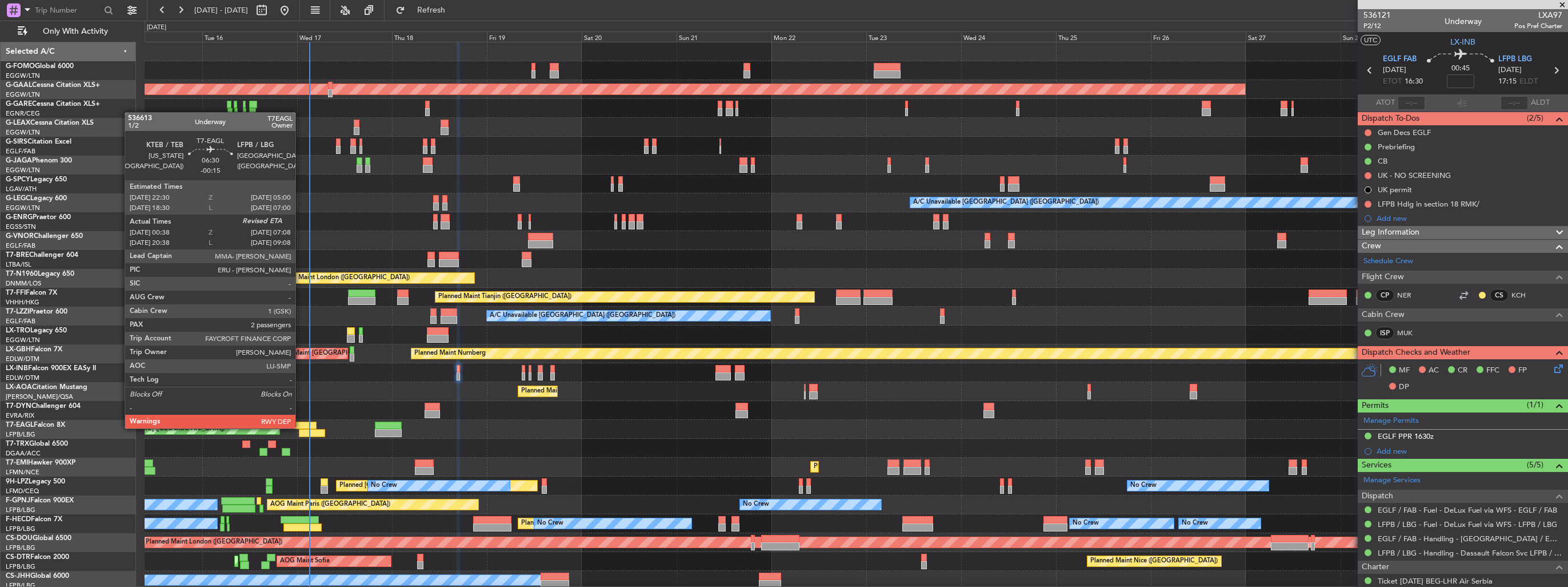
click at [300, 427] on div at bounding box center [303, 425] width 25 height 8
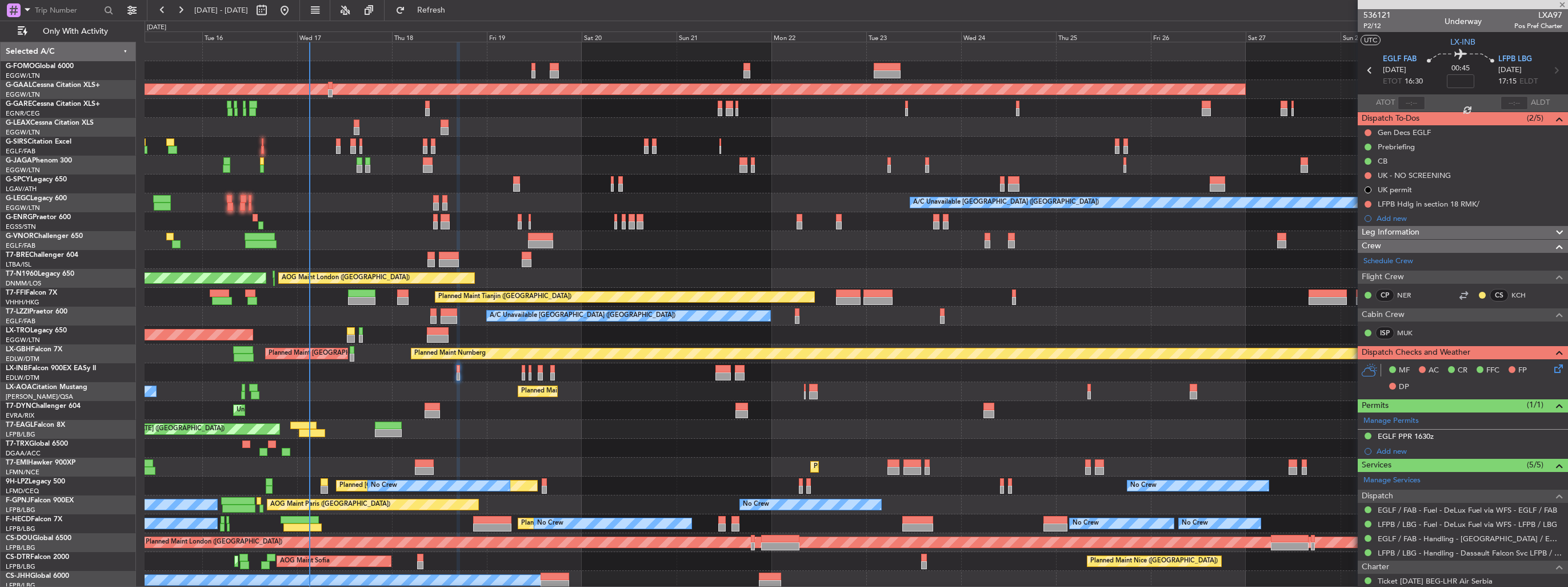
type input "-00:15"
type input "00:38"
type input "2"
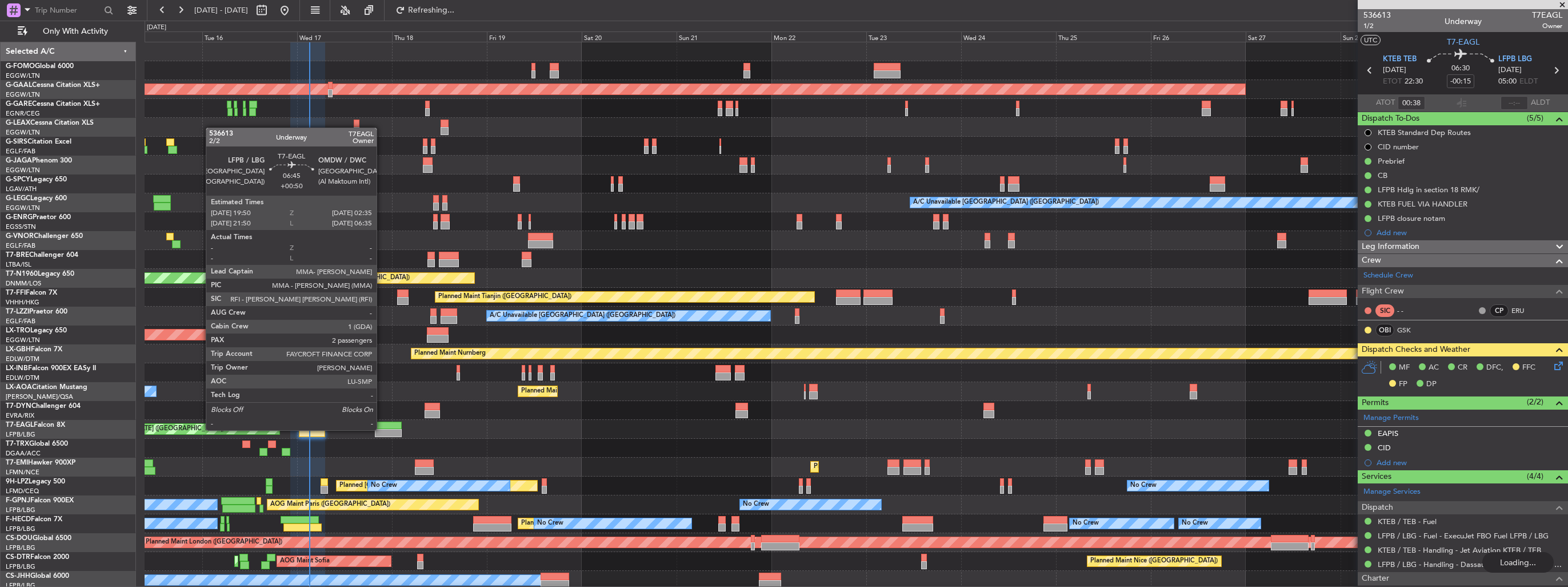
click at [381, 429] on div at bounding box center [388, 433] width 27 height 8
type input "+00:50"
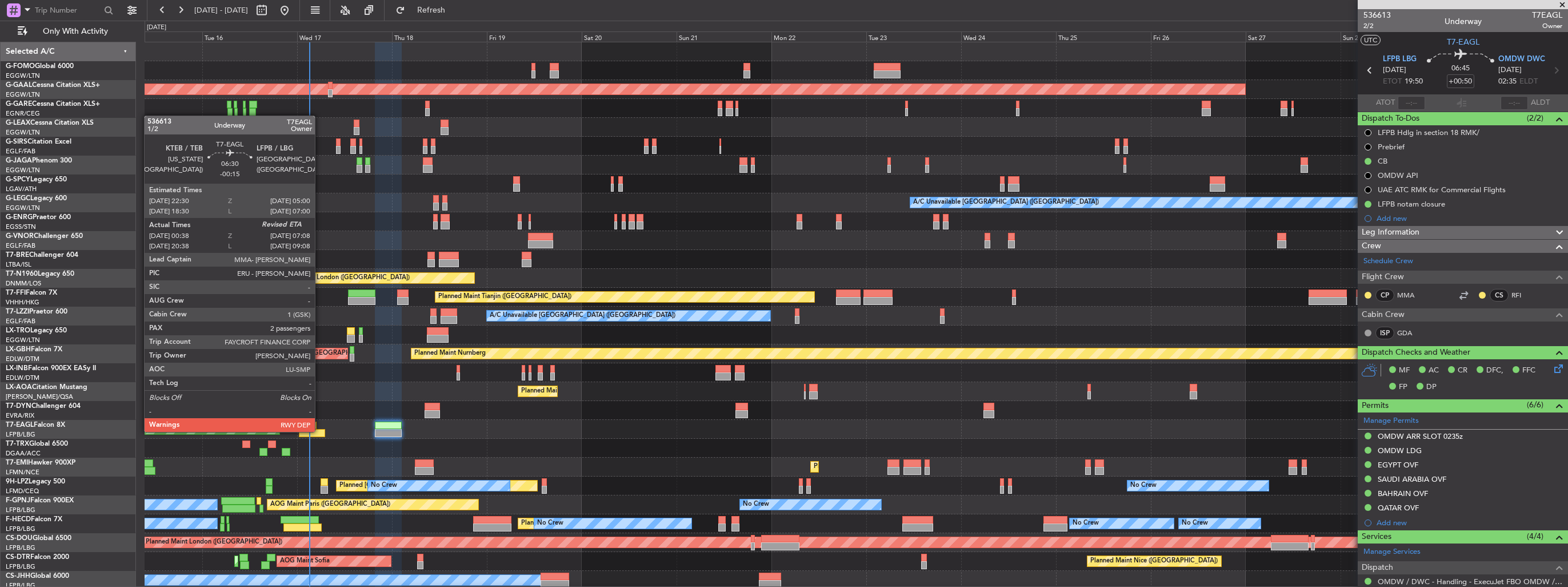
click at [320, 431] on div at bounding box center [312, 433] width 25 height 8
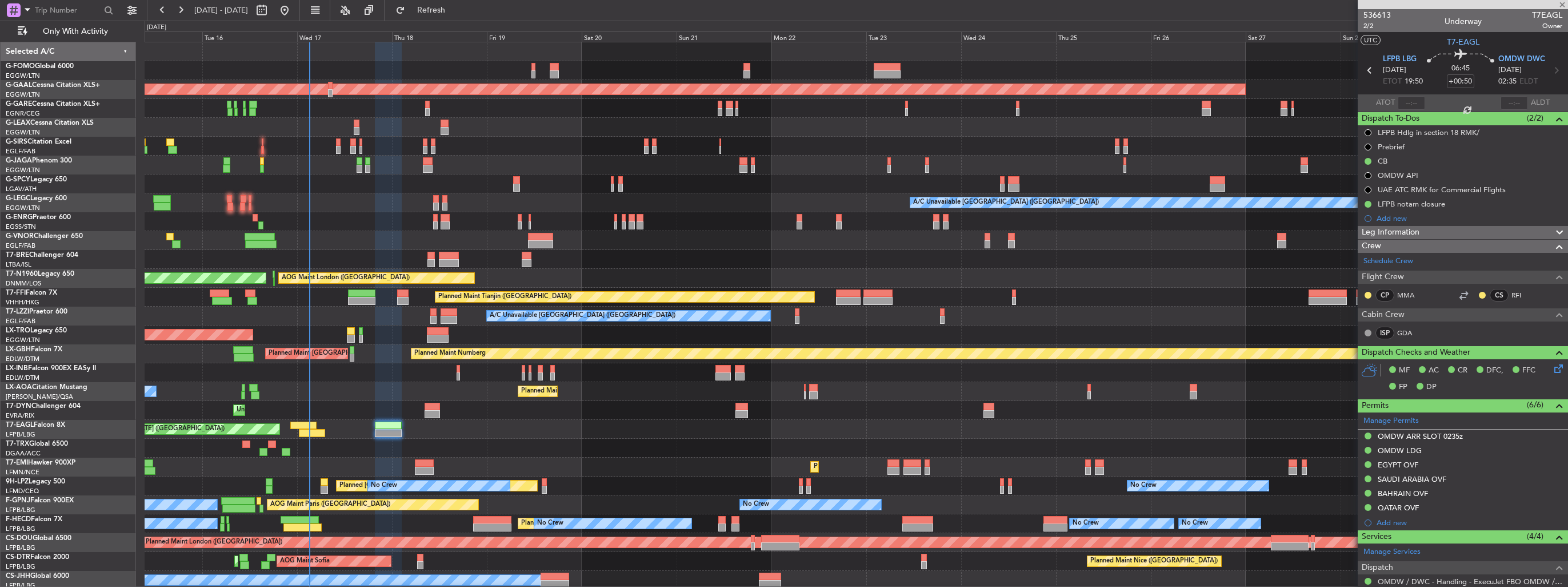
type input "-00:15"
type input "00:38"
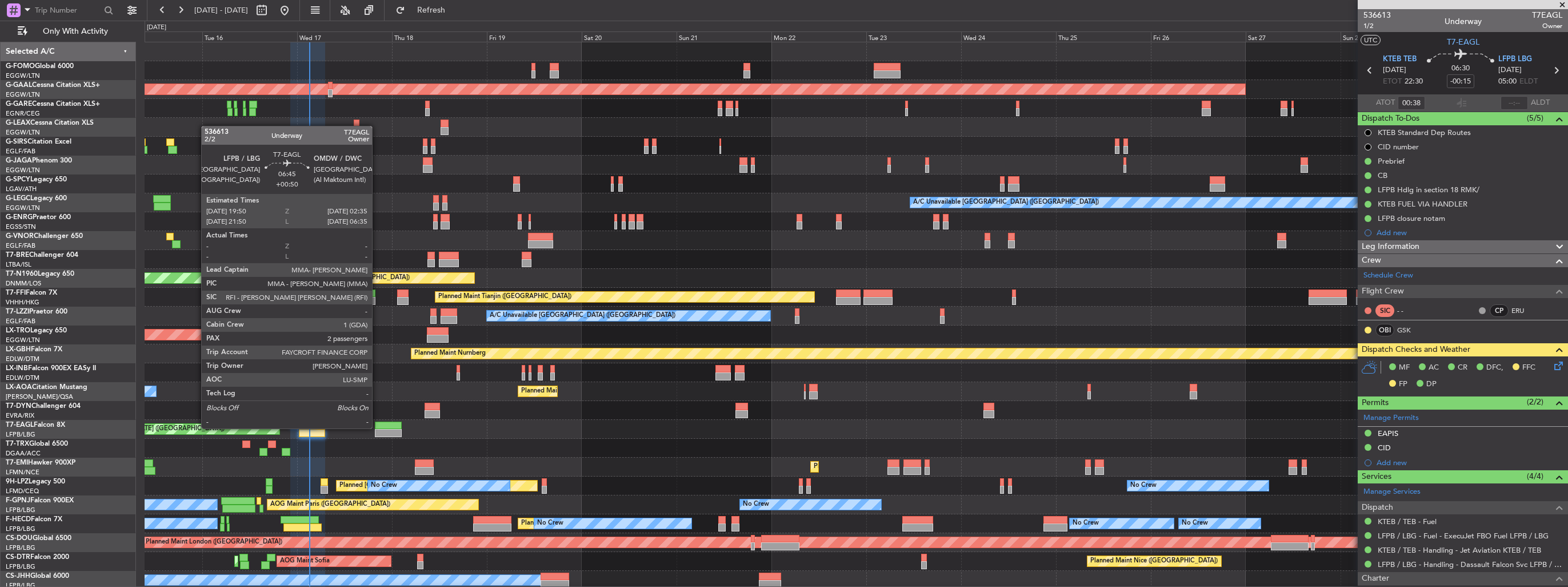
click at [377, 427] on div at bounding box center [388, 425] width 27 height 8
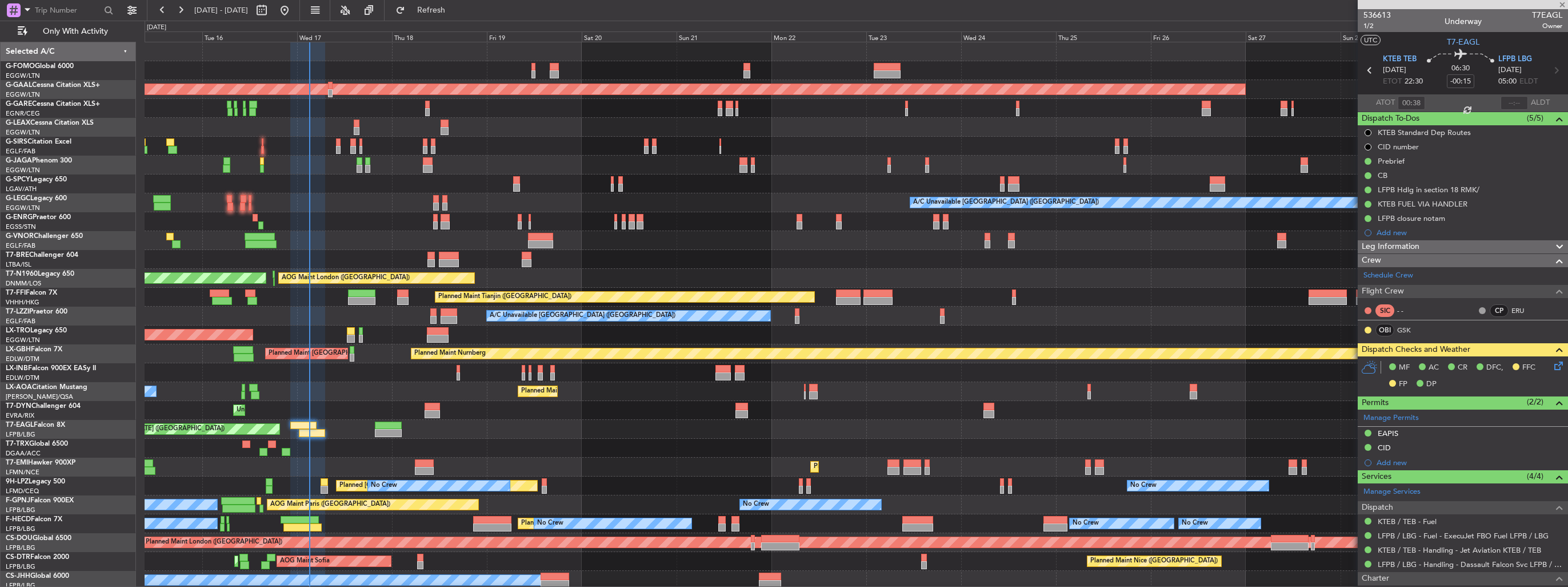
type input "+00:50"
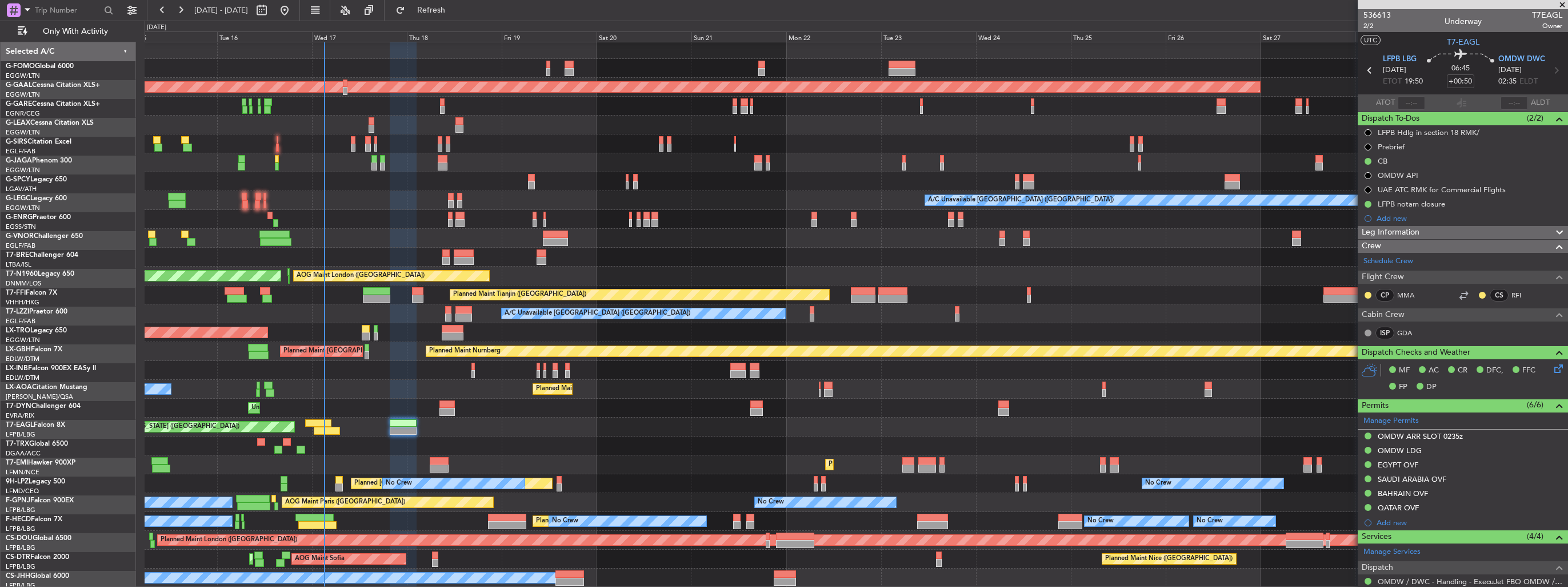
scroll to position [2, 0]
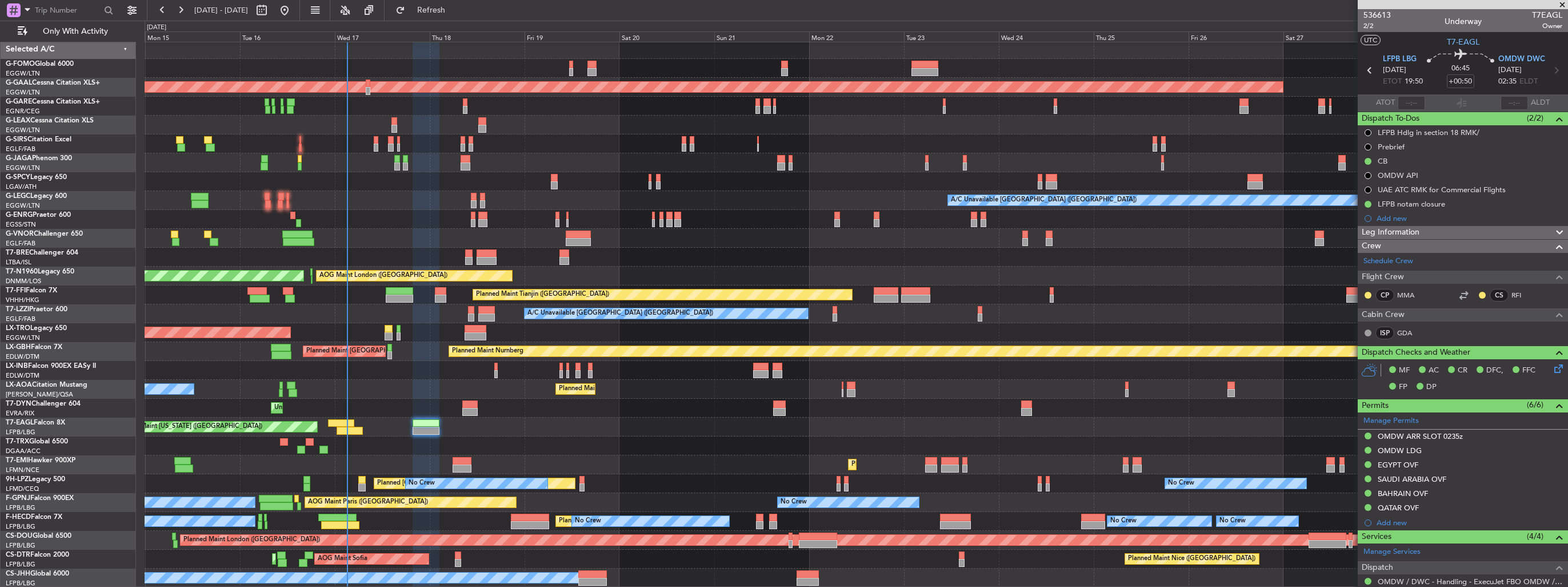
click at [517, 412] on div "OLBA 11:00 Z KTEB 22:45 Z 10:50 Z 22:30 Z Planned Maint [GEOGRAPHIC_DATA] ([GEO…" at bounding box center [856, 314] width 1423 height 547
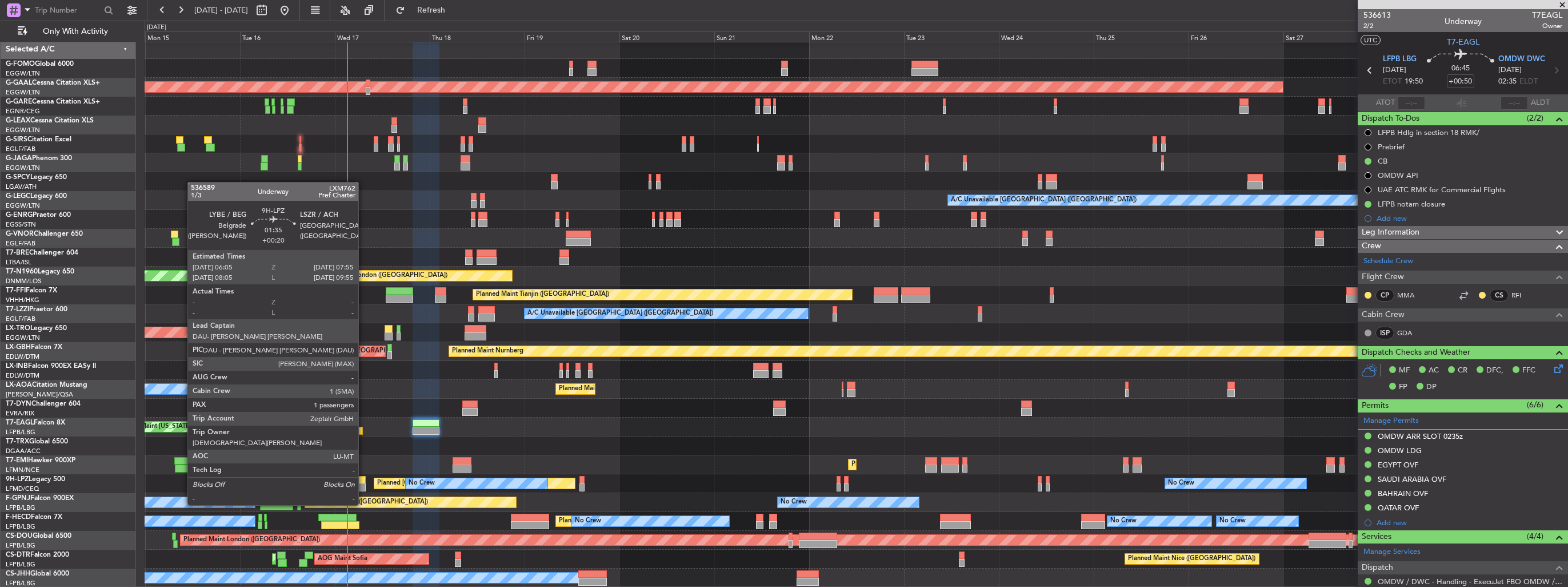
click at [363, 483] on div at bounding box center [361, 487] width 7 height 8
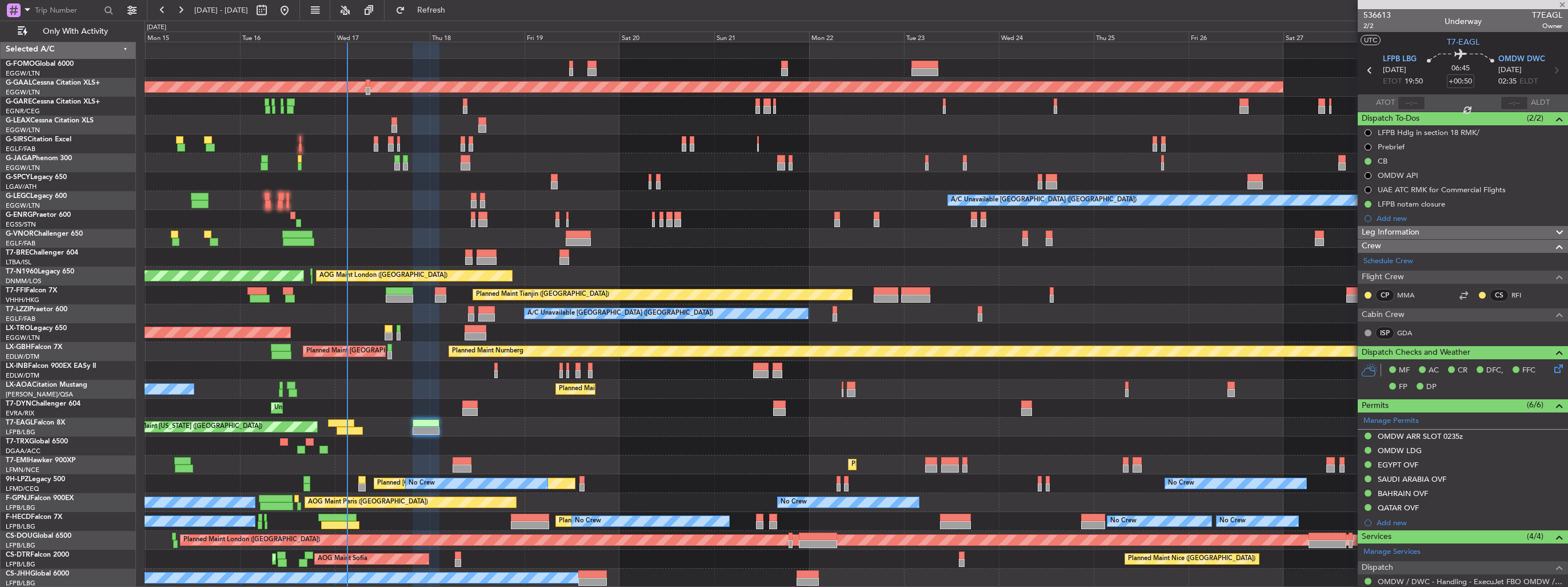
type input "+00:20"
type input "1"
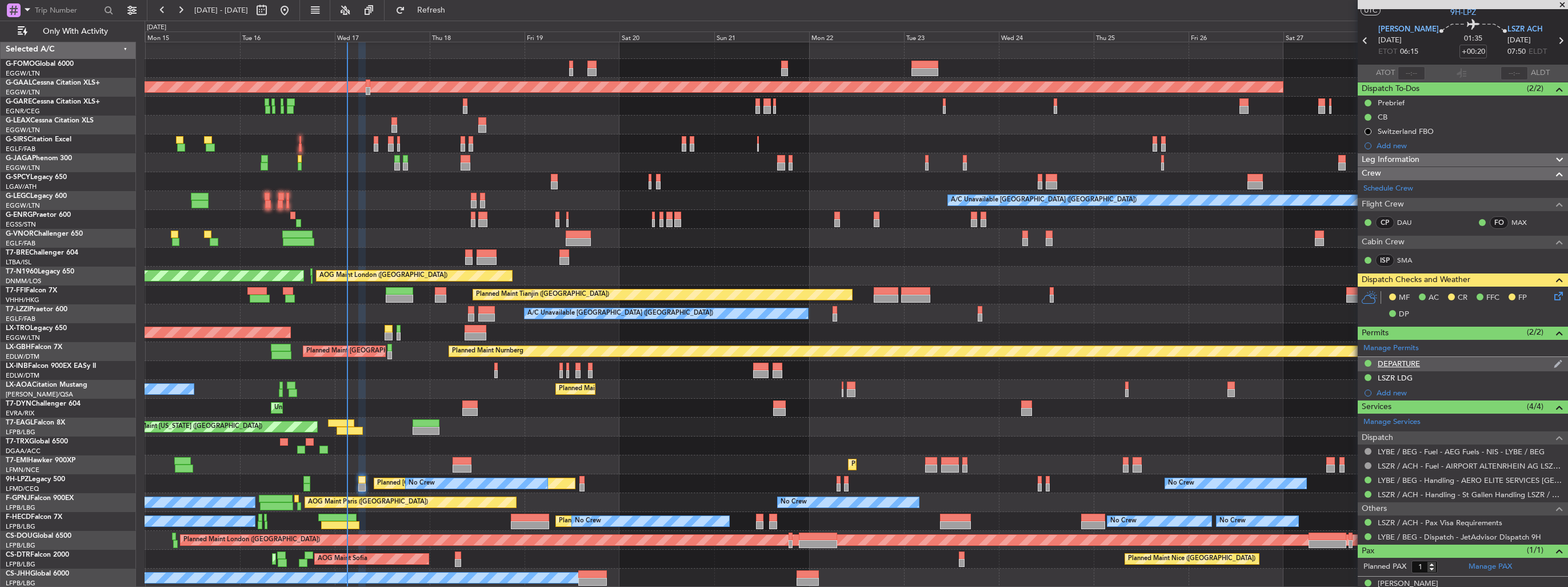
scroll to position [43, 0]
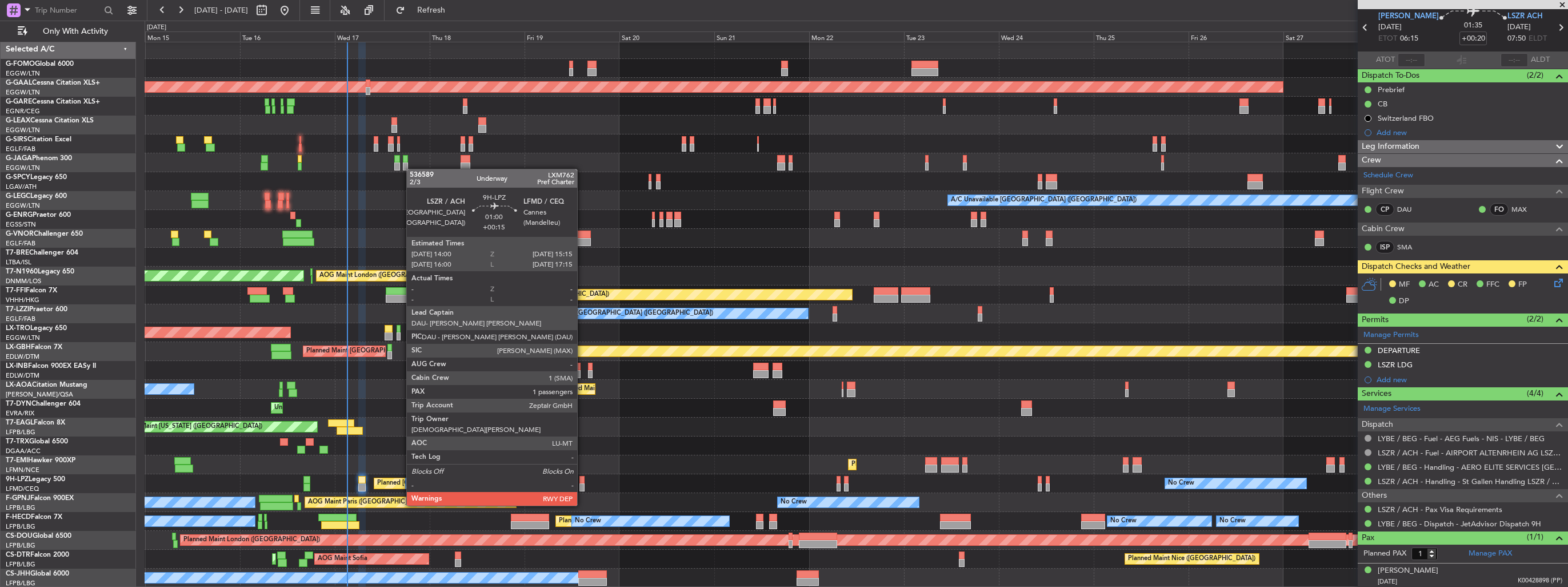
click at [583, 484] on div at bounding box center [582, 487] width 5 height 8
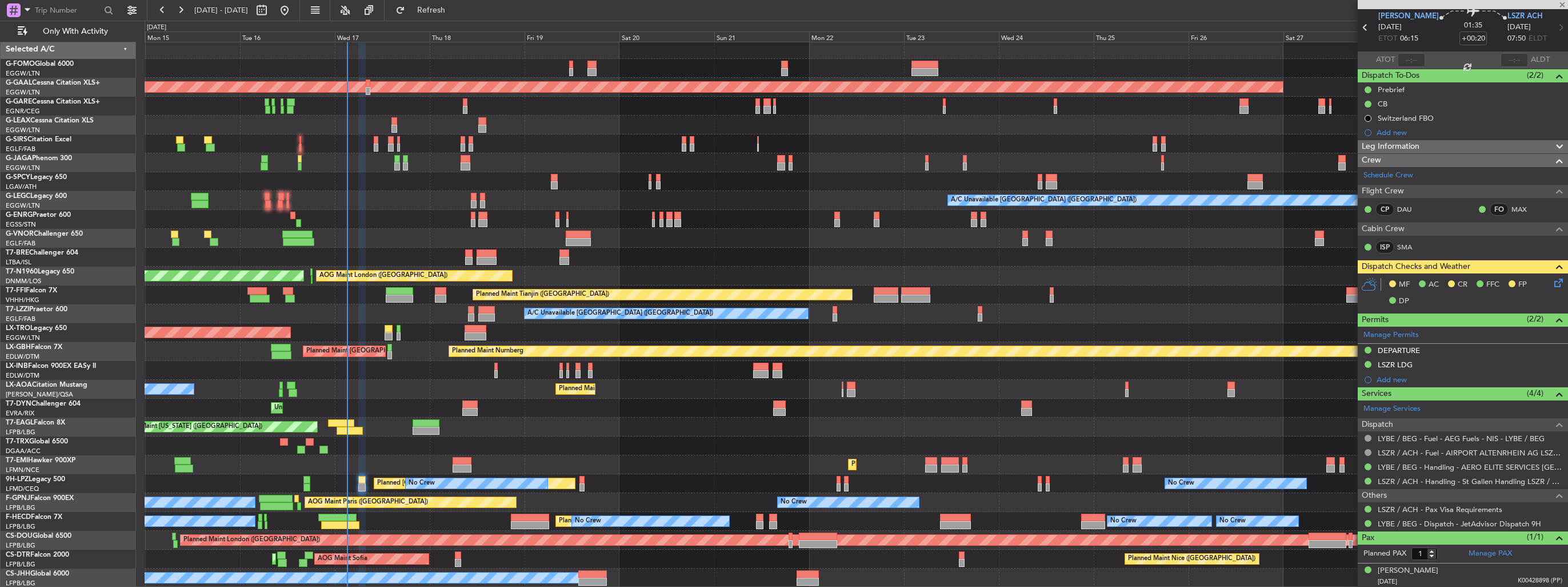
type input "+00:15"
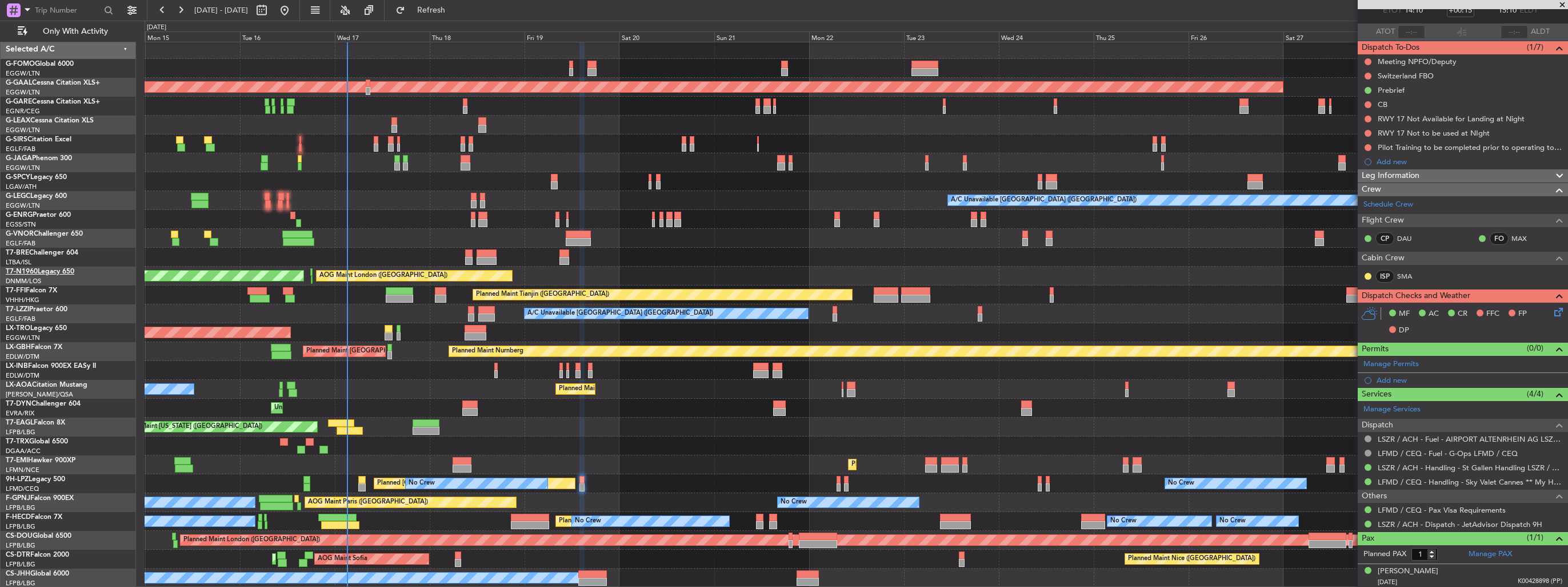
scroll to position [2, 0]
